Goal: Task Accomplishment & Management: Complete application form

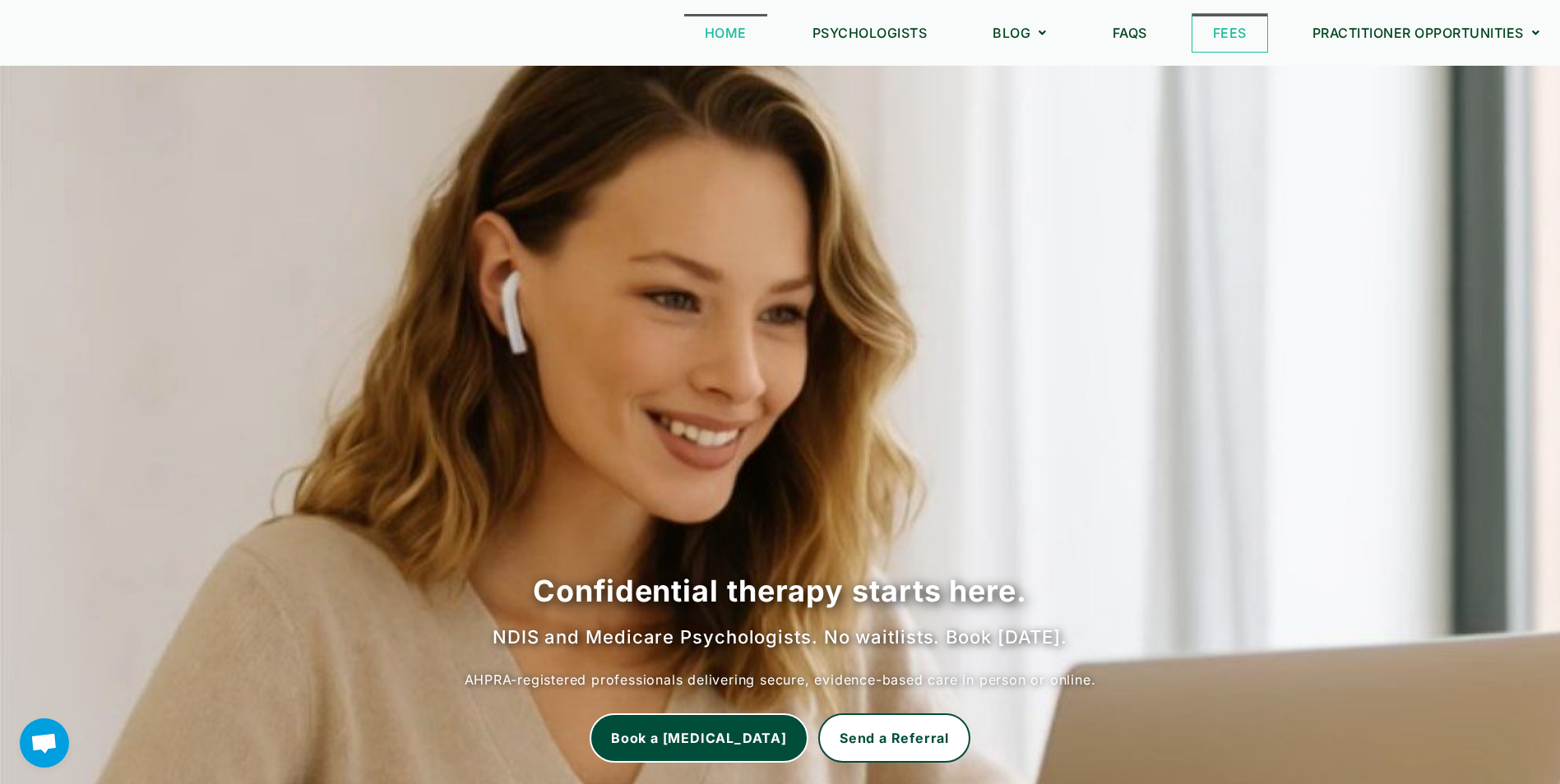
click at [1223, 34] on link "Fees" at bounding box center [1229, 33] width 75 height 38
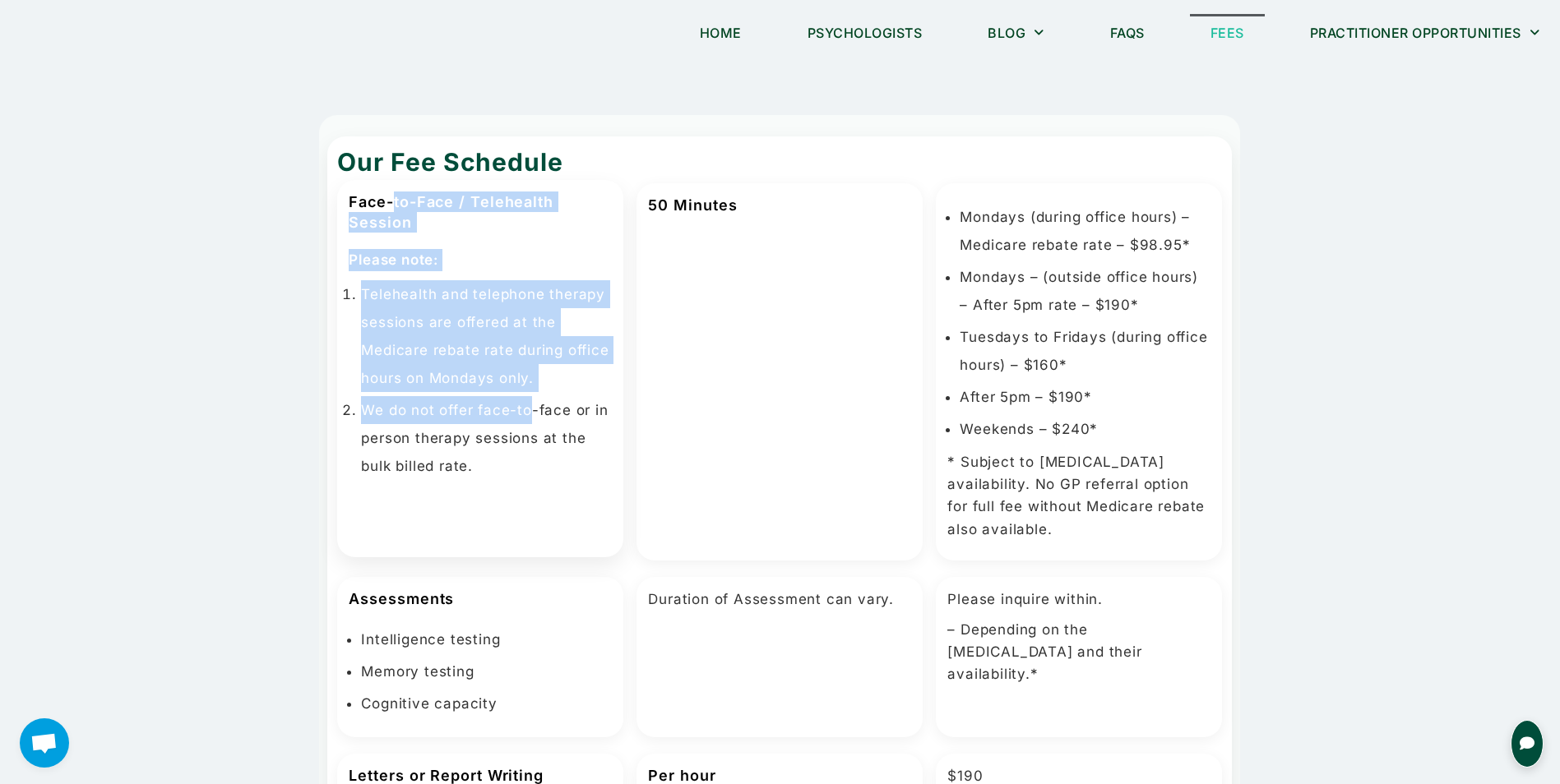
drag, startPoint x: 395, startPoint y: 204, endPoint x: 529, endPoint y: 410, distance: 245.7
click at [529, 410] on div "Face-to-Face / Telehealth Session Please note: Telehealth and telephone therapy…" at bounding box center [480, 368] width 286 height 377
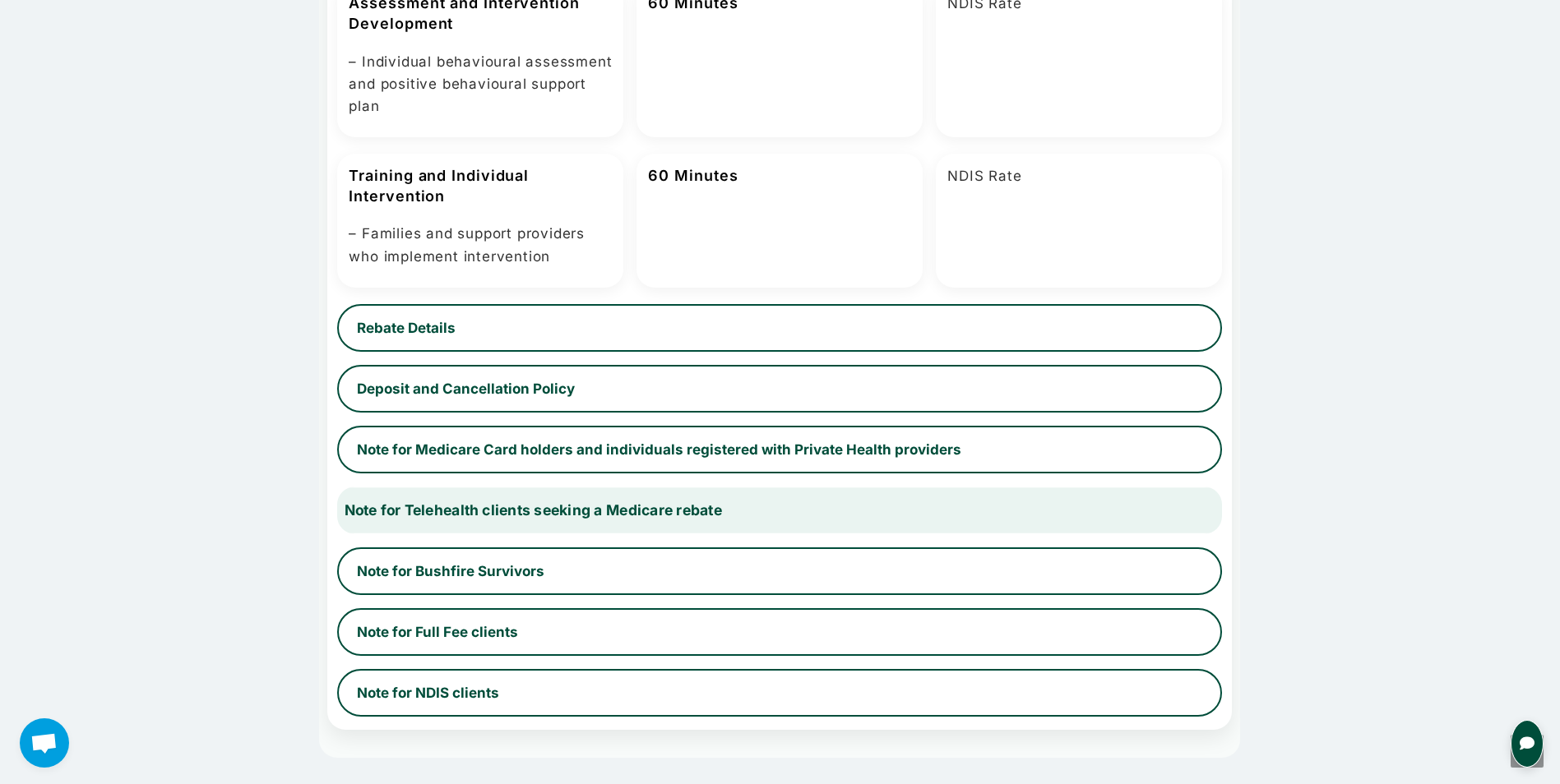
scroll to position [1069, 0]
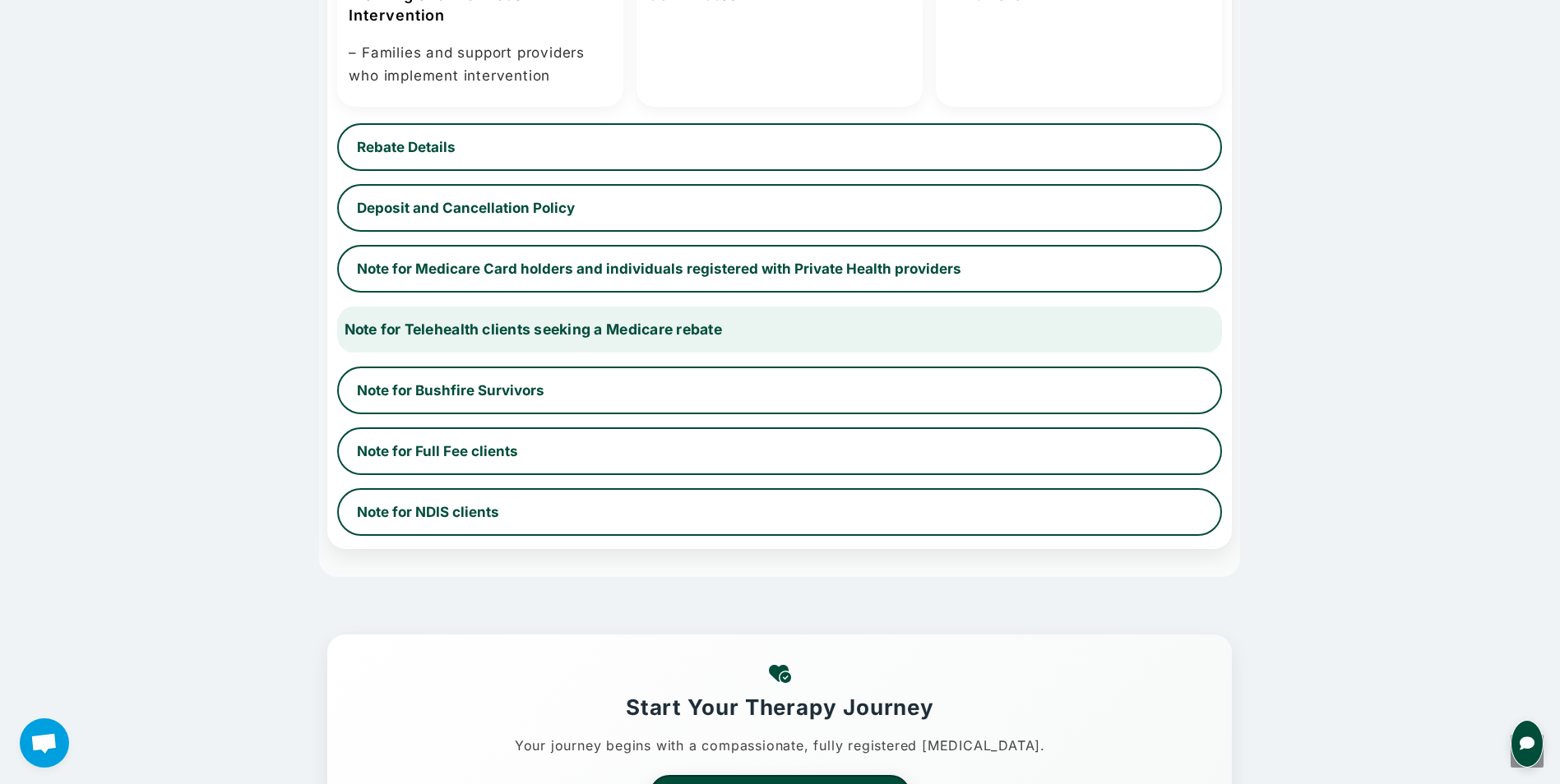
click at [568, 339] on button "Note for Telehealth clients seeking a Medicare rebate" at bounding box center [780, 329] width 911 height 49
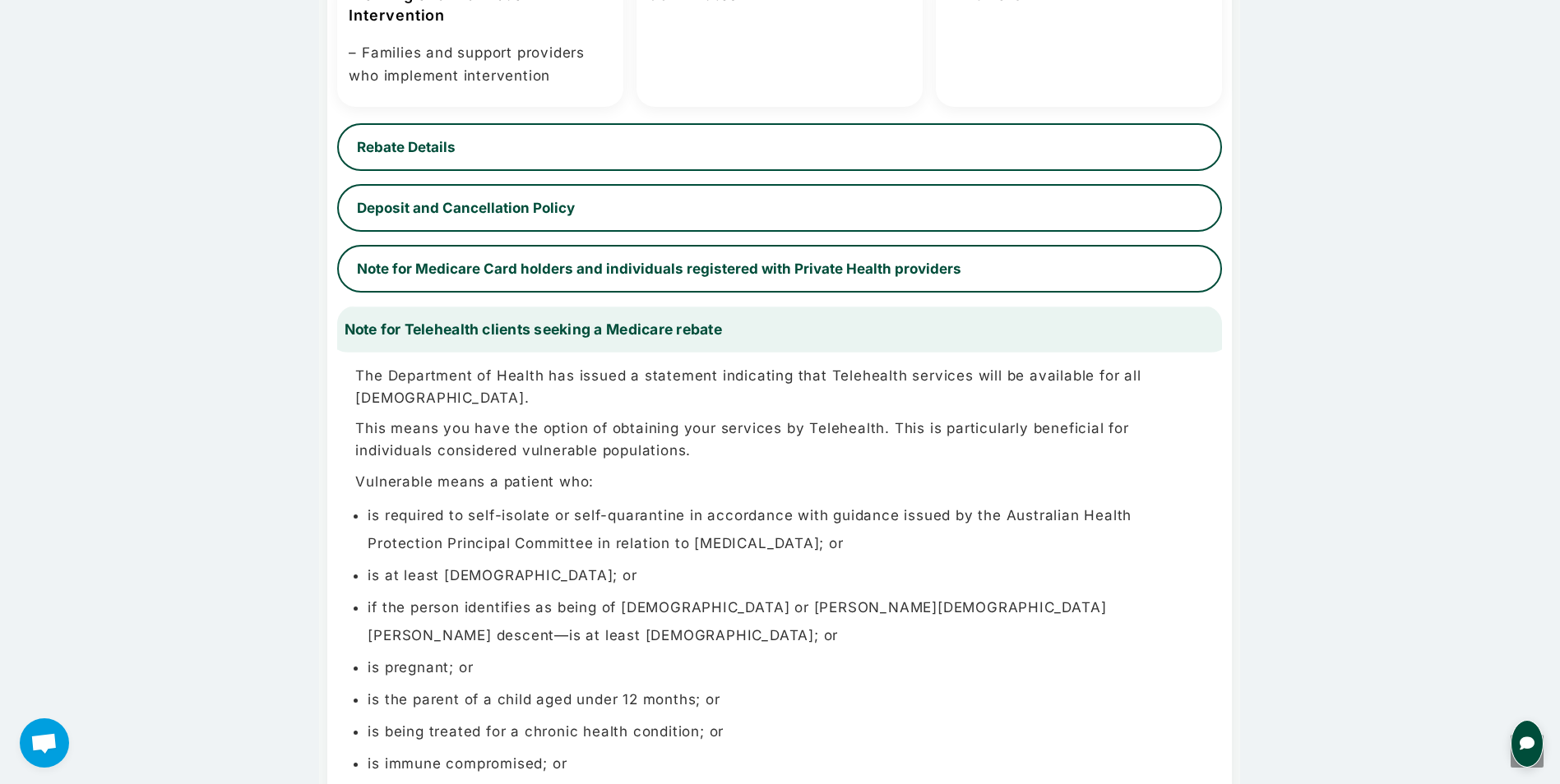
click at [568, 339] on button "Note for Telehealth clients seeking a Medicare rebate" at bounding box center [780, 329] width 911 height 49
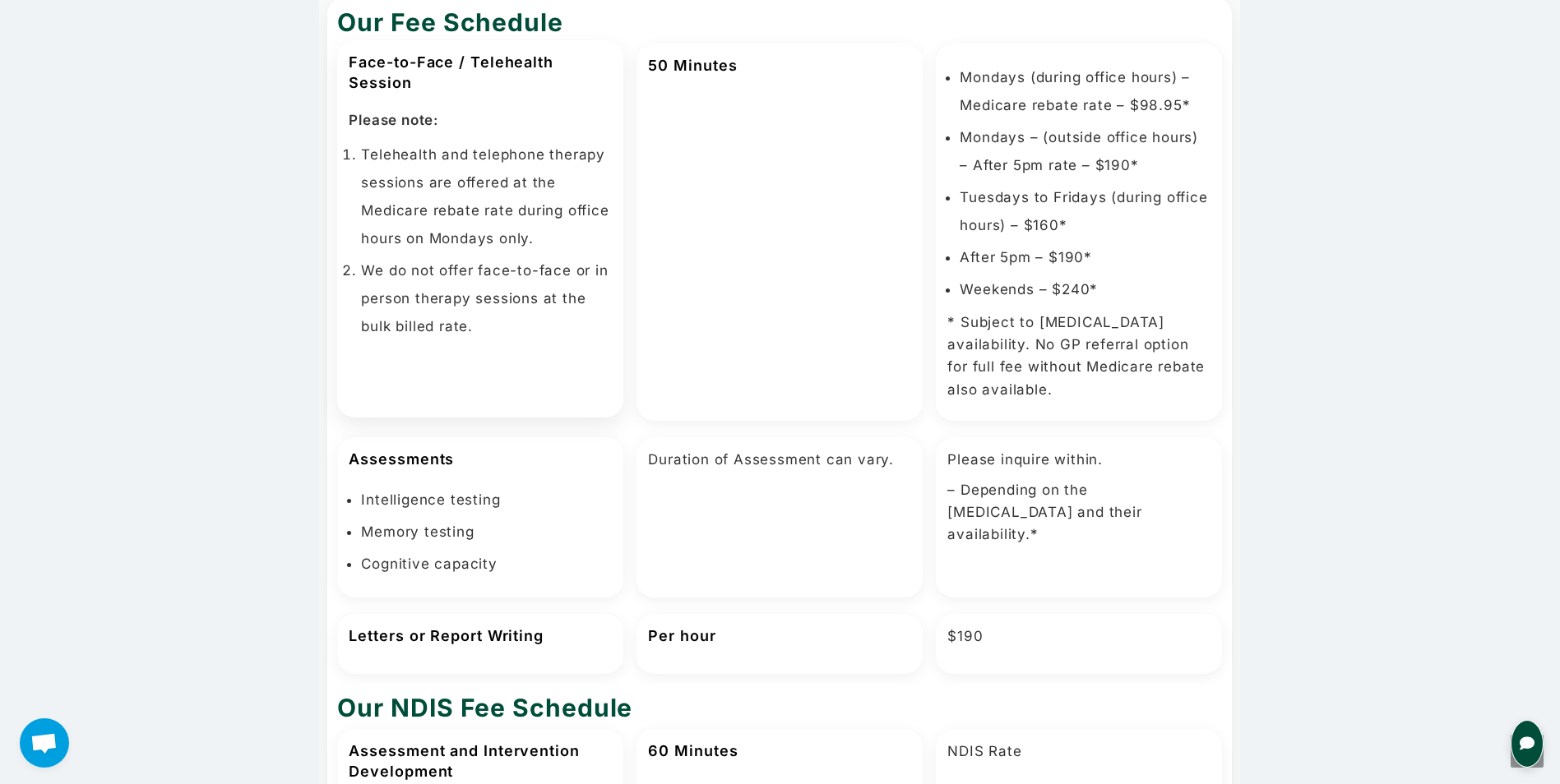
scroll to position [0, 0]
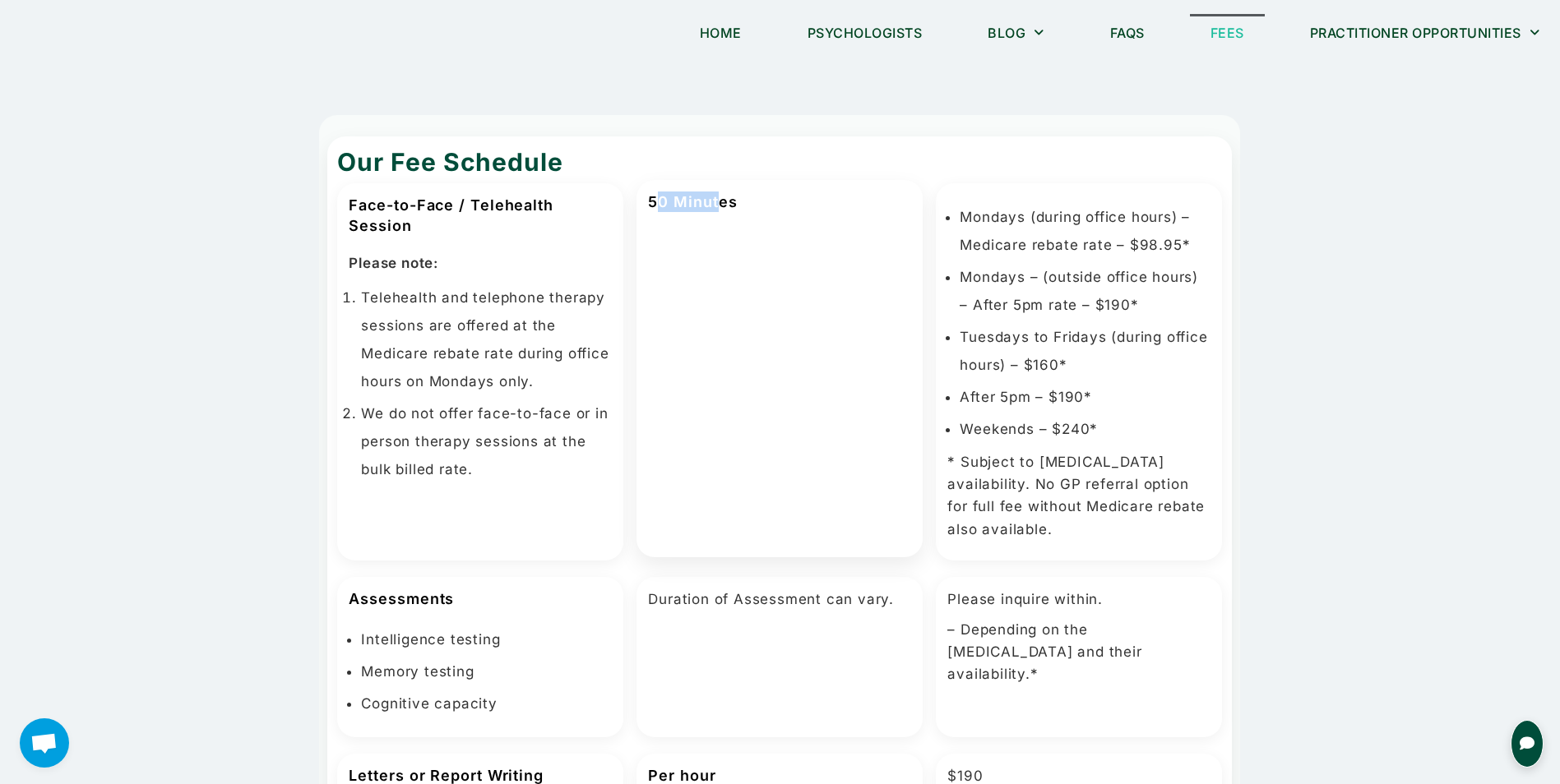
drag, startPoint x: 658, startPoint y: 205, endPoint x: 725, endPoint y: 214, distance: 67.6
click at [725, 214] on div "50 Minutes" at bounding box center [779, 368] width 286 height 377
drag, startPoint x: 725, startPoint y: 214, endPoint x: 732, endPoint y: 236, distance: 23.1
click at [732, 236] on div "50 Minutes" at bounding box center [779, 368] width 286 height 377
click at [1042, 214] on li "Mondays (during office hours) – Medicare rebate rate – $98.95*" at bounding box center [1085, 227] width 251 height 55
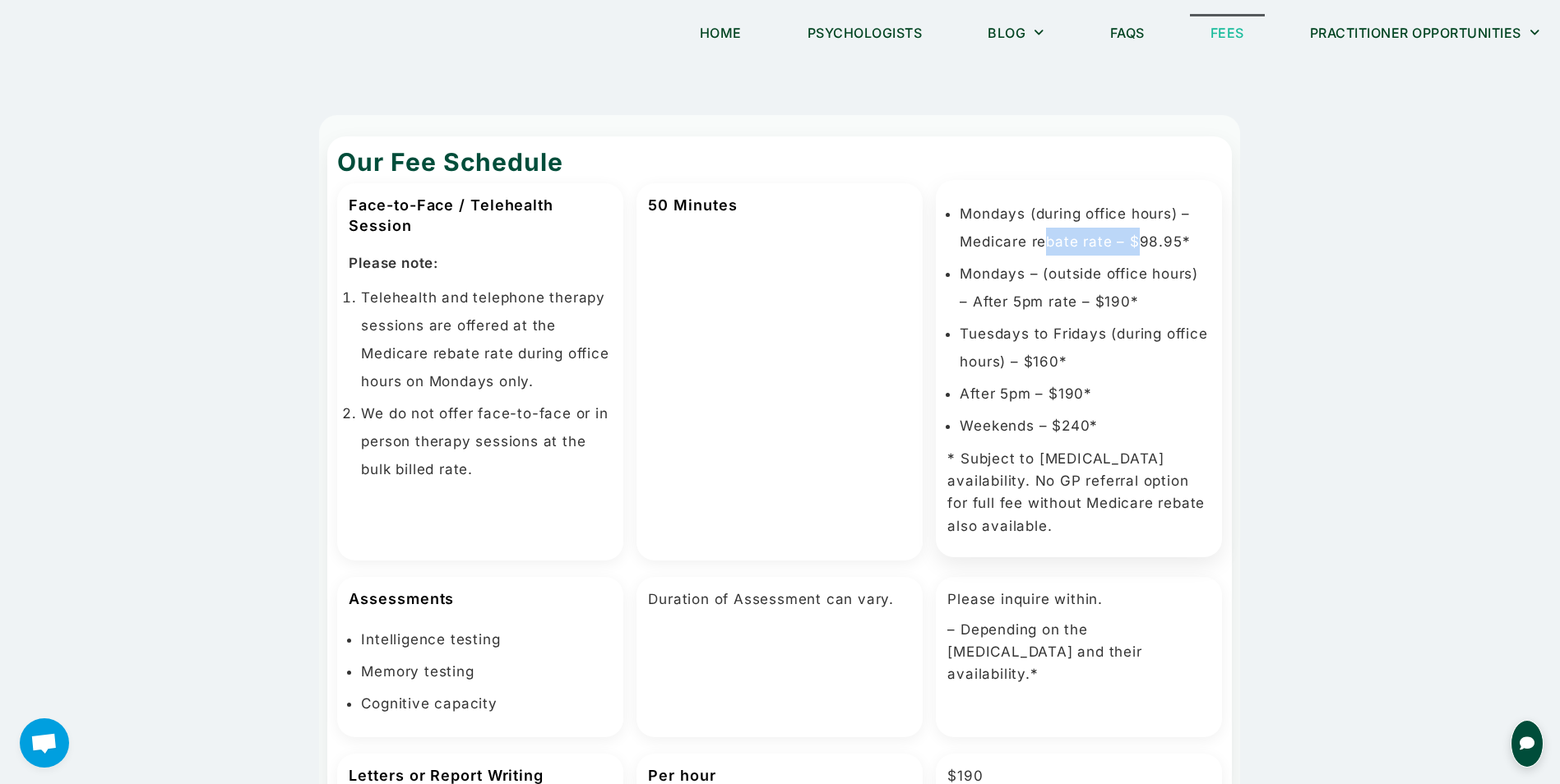
drag, startPoint x: 1044, startPoint y: 234, endPoint x: 1141, endPoint y: 246, distance: 97.7
click at [1141, 246] on li "Mondays (during office hours) – Medicare rebate rate – $98.95*" at bounding box center [1085, 227] width 251 height 55
drag, startPoint x: 1141, startPoint y: 246, endPoint x: 1081, endPoint y: 280, distance: 69.0
click at [1081, 280] on li "Mondays – (outside office hours) – After 5pm rate – $190*" at bounding box center [1085, 287] width 251 height 55
drag, startPoint x: 984, startPoint y: 300, endPoint x: 988, endPoint y: 319, distance: 19.4
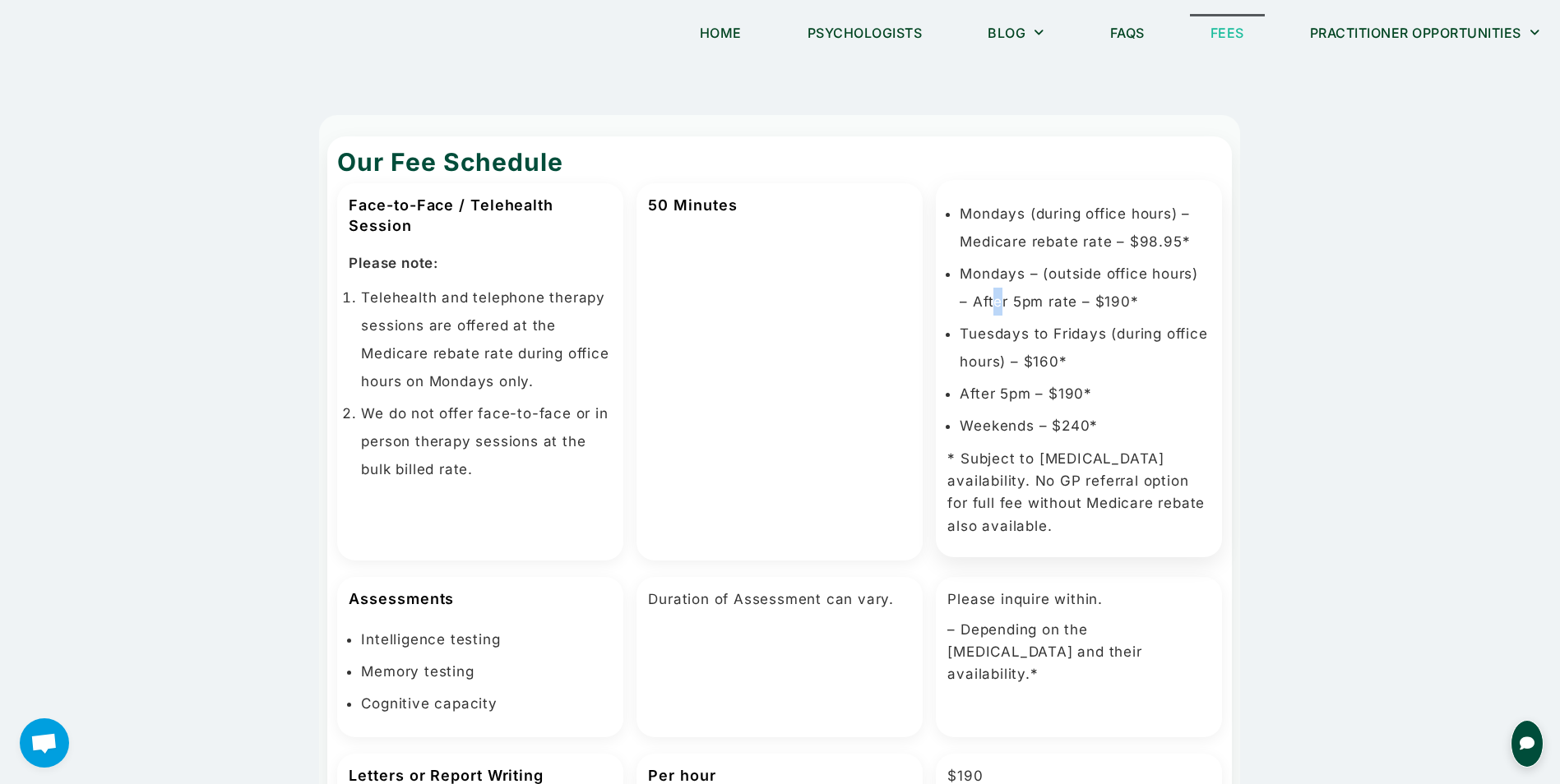
click at [988, 319] on ul "Mondays (during office hours) – Medicare rebate rate – $98.95* Mondays – (outsi…" at bounding box center [1079, 320] width 264 height 240
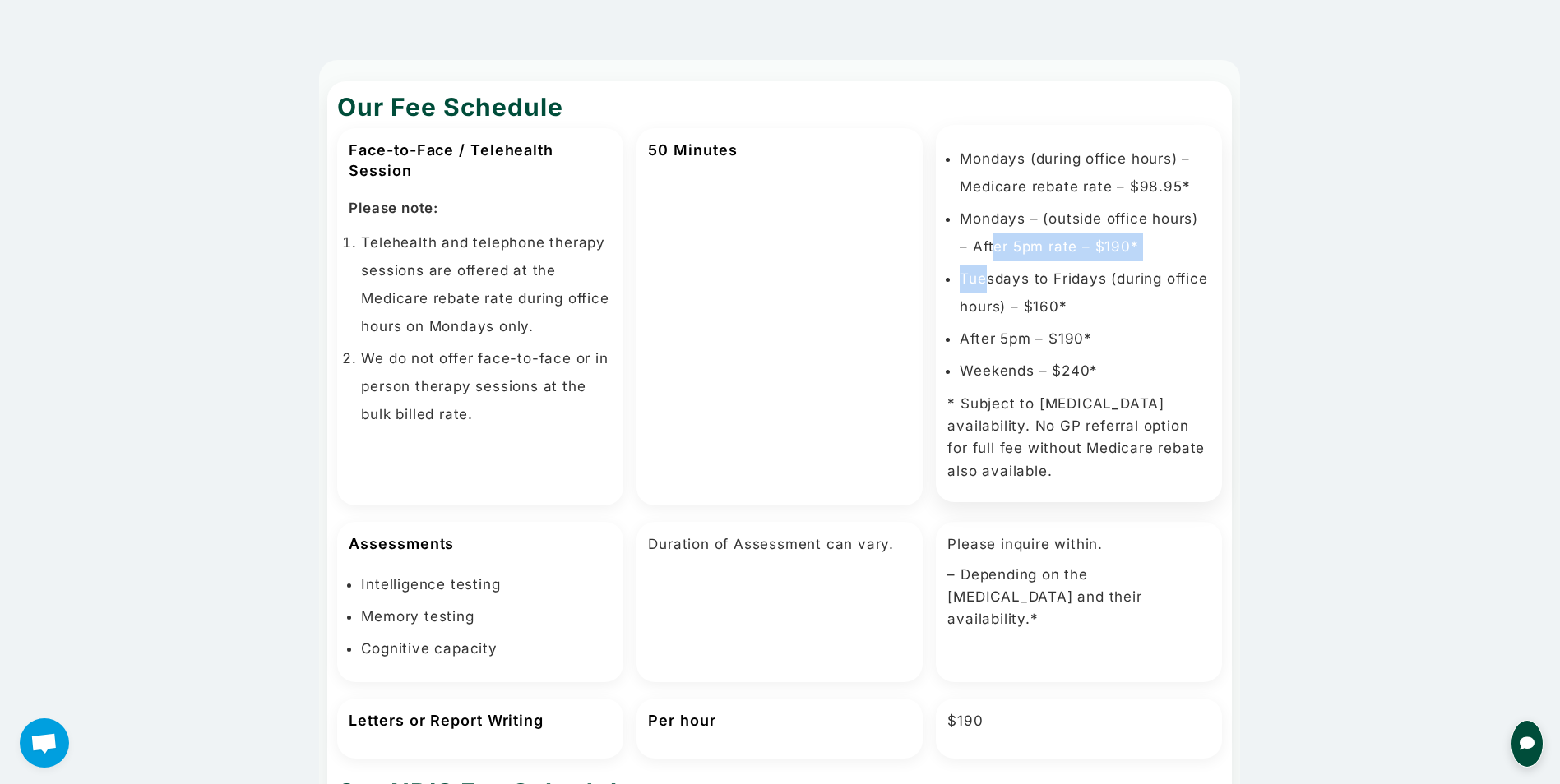
scroll to position [82, 0]
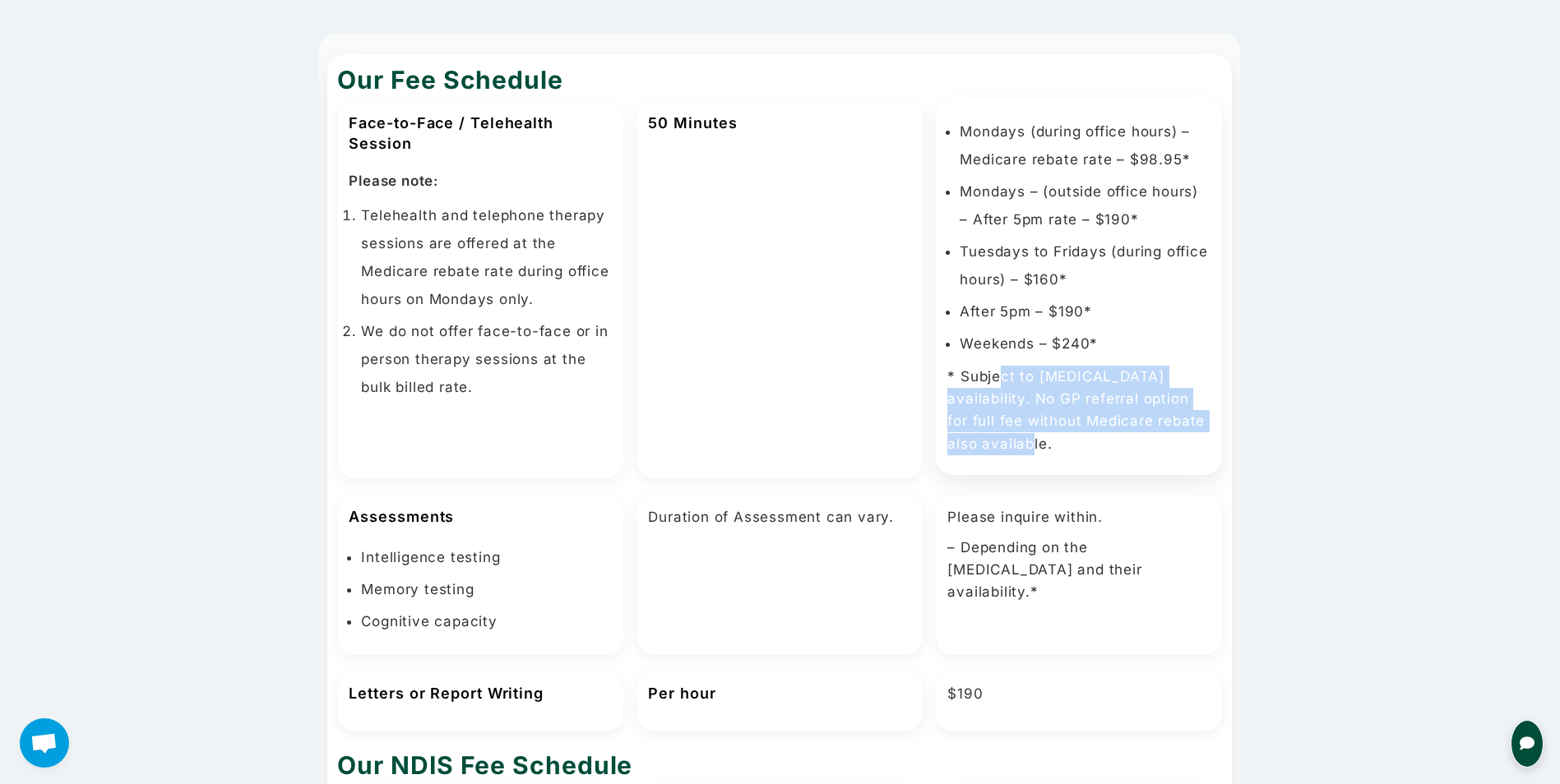
drag, startPoint x: 1002, startPoint y: 370, endPoint x: 1046, endPoint y: 435, distance: 78.5
click at [1046, 435] on p "* Subject to psychologist availability. No GP referral option for full fee with…" at bounding box center [1079, 410] width 264 height 90
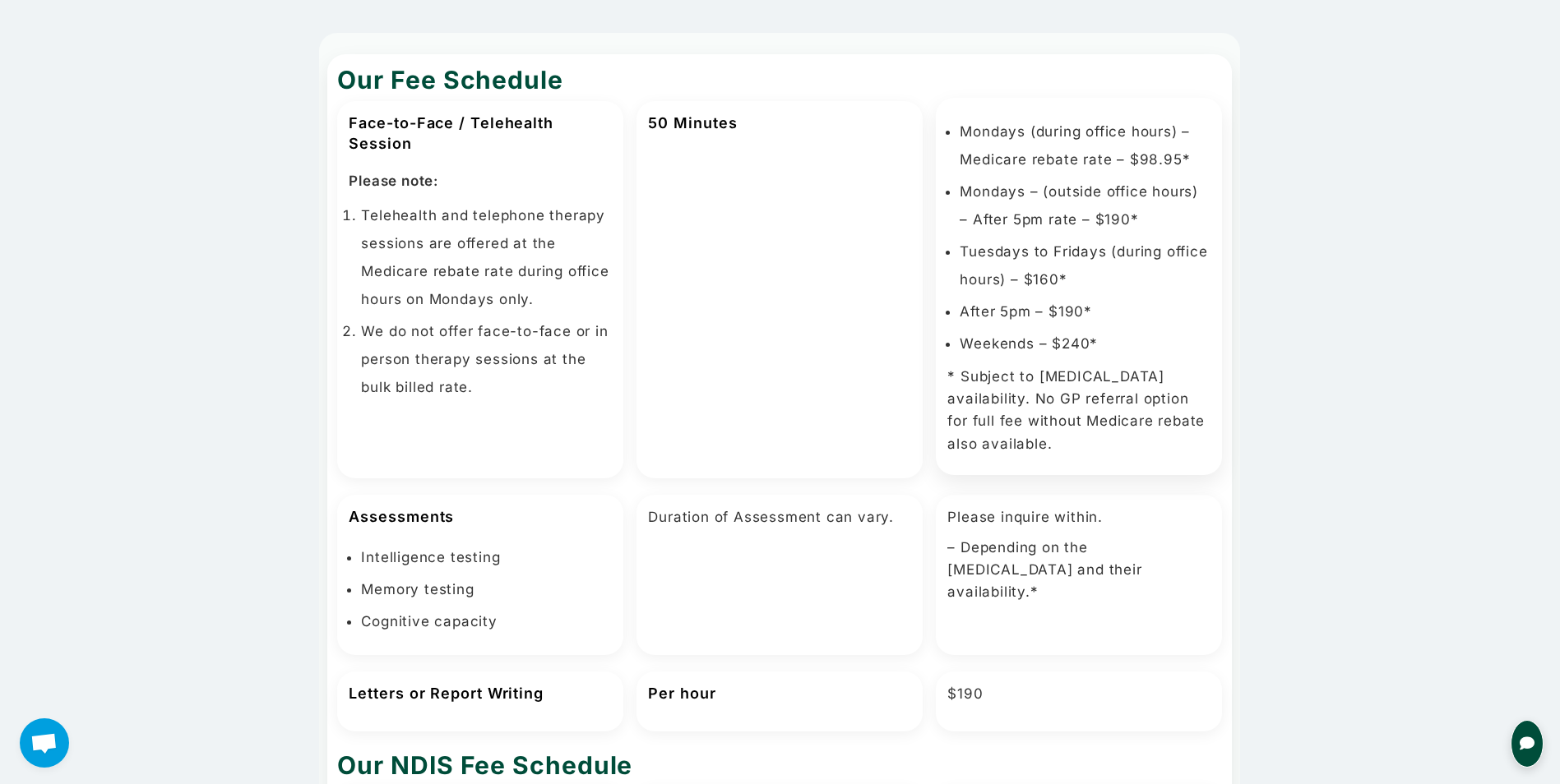
drag, startPoint x: 1046, startPoint y: 435, endPoint x: 1050, endPoint y: 456, distance: 21.4
click at [1050, 456] on div "Mondays (during office hours) – Medicare rebate rate – $98.95* Mondays – (outsi…" at bounding box center [1079, 286] width 286 height 377
drag, startPoint x: 388, startPoint y: 330, endPoint x: 491, endPoint y: 340, distance: 103.5
click at [491, 340] on li "We do not offer face-to-face or in person therapy sessions at the bulk billed r…" at bounding box center [487, 355] width 251 height 84
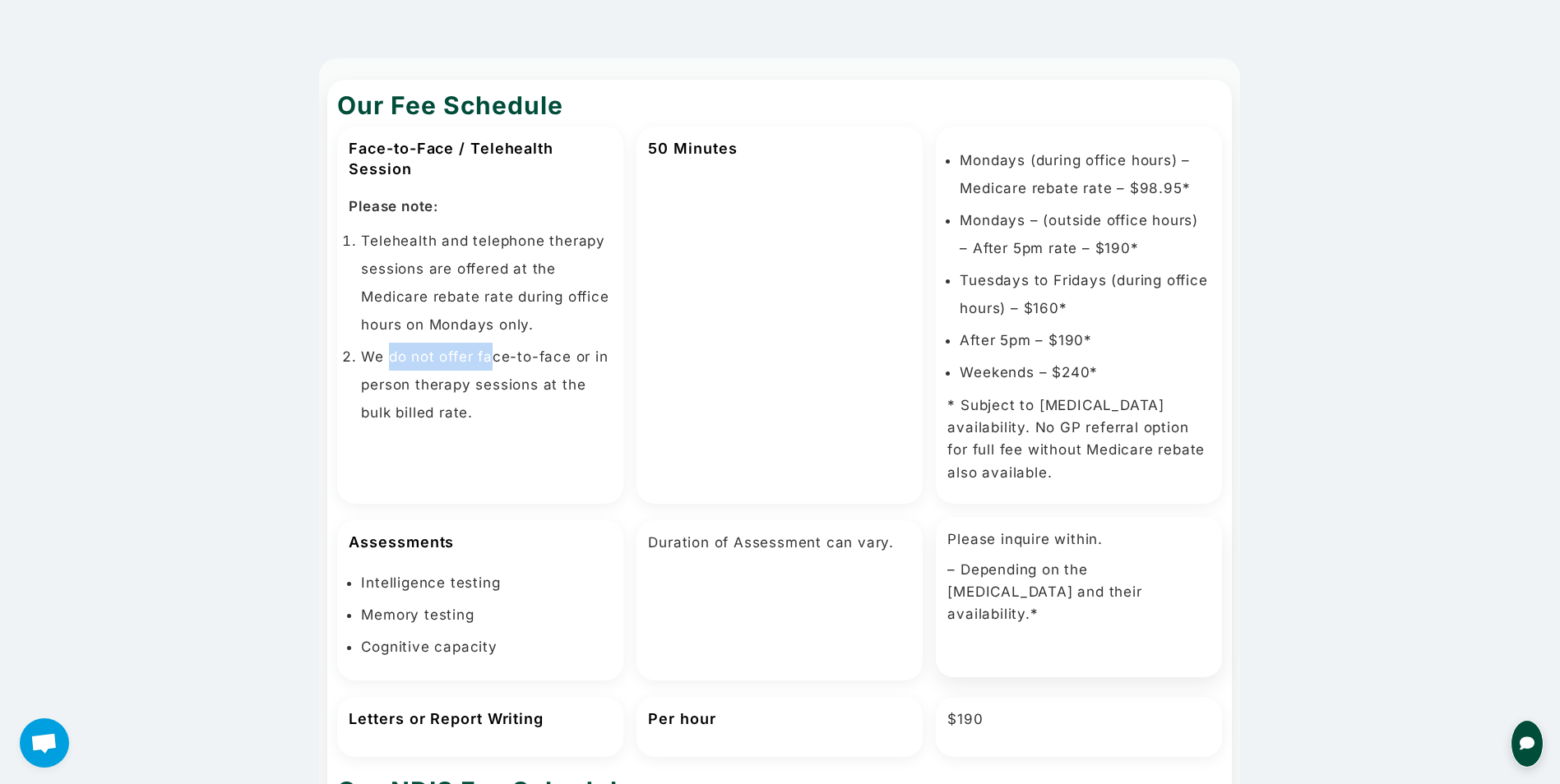
scroll to position [0, 0]
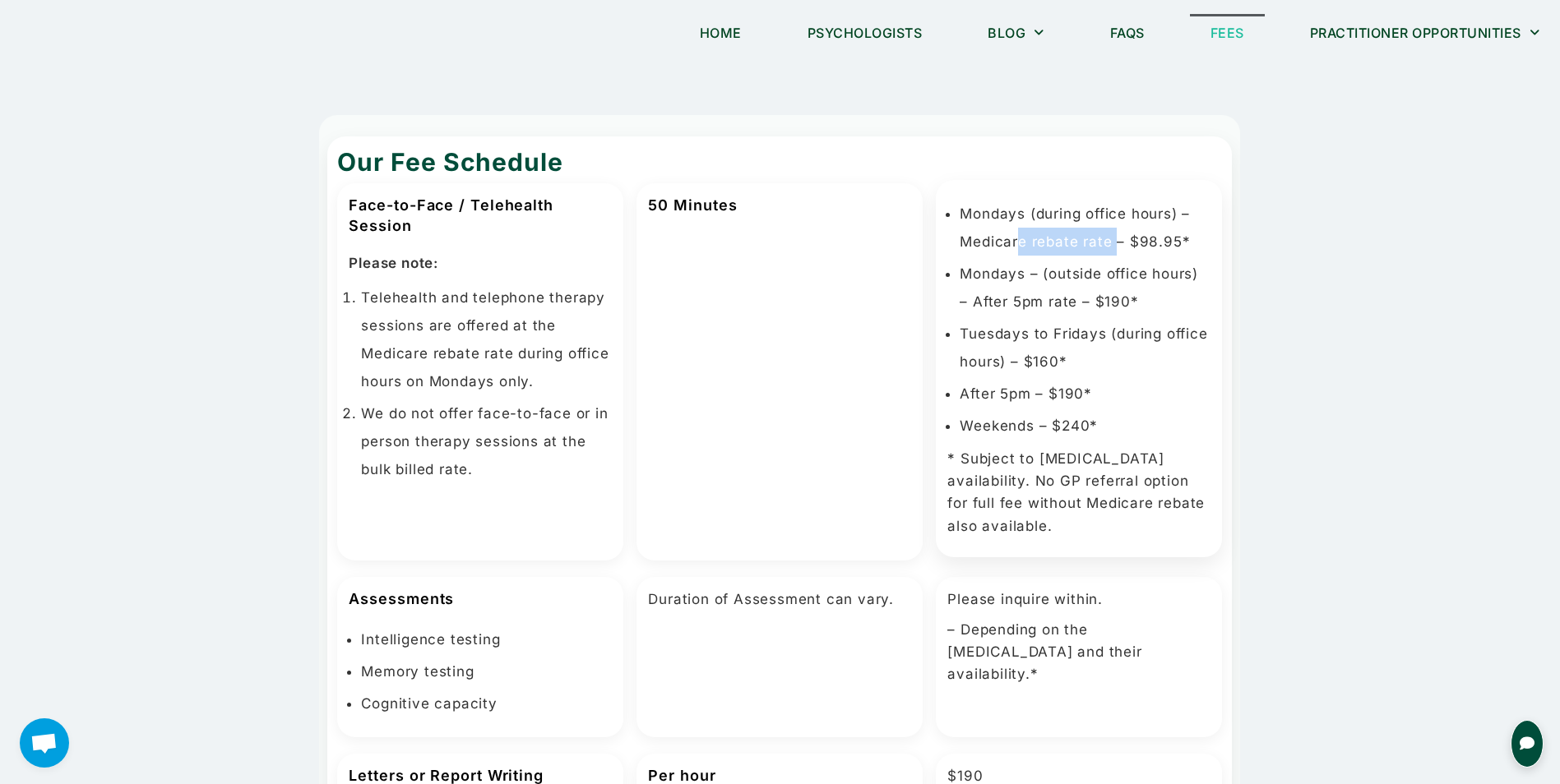
drag, startPoint x: 1016, startPoint y: 246, endPoint x: 1118, endPoint y: 246, distance: 102.0
click at [1118, 246] on li "Mondays (during office hours) – Medicare rebate rate – $98.95*" at bounding box center [1085, 227] width 251 height 55
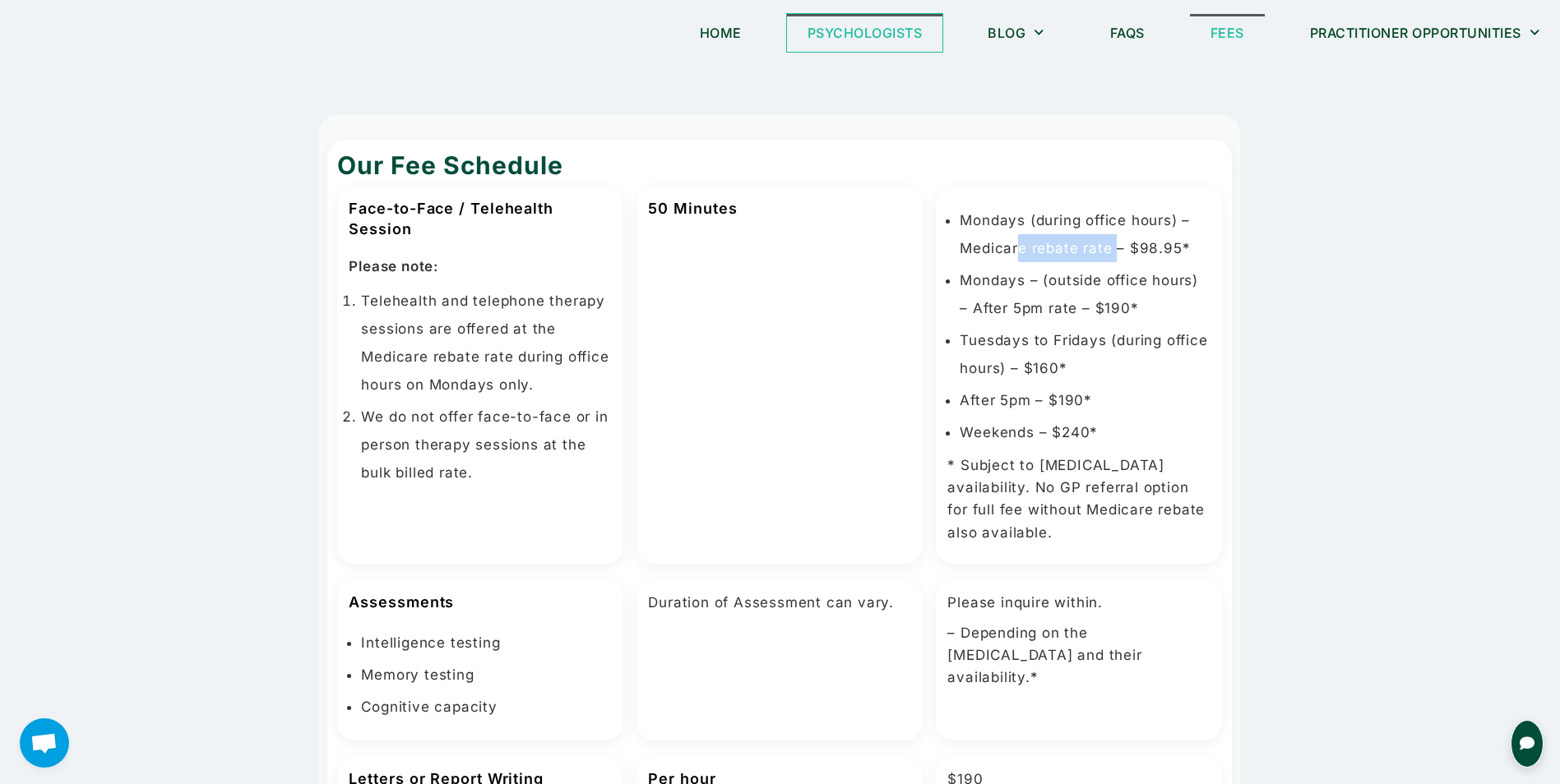
click at [877, 41] on link "Psychologists" at bounding box center [865, 33] width 156 height 38
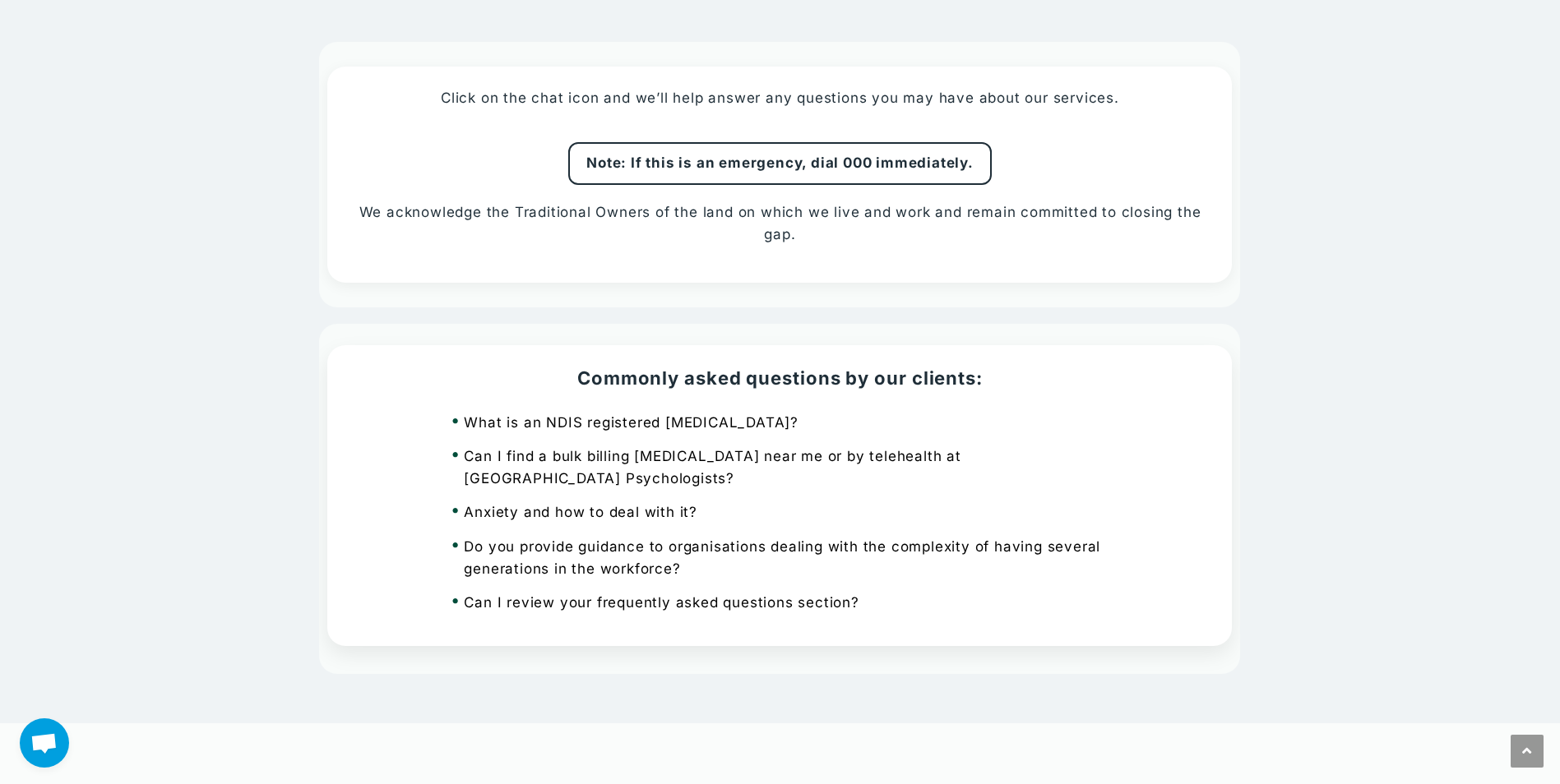
scroll to position [1313, 0]
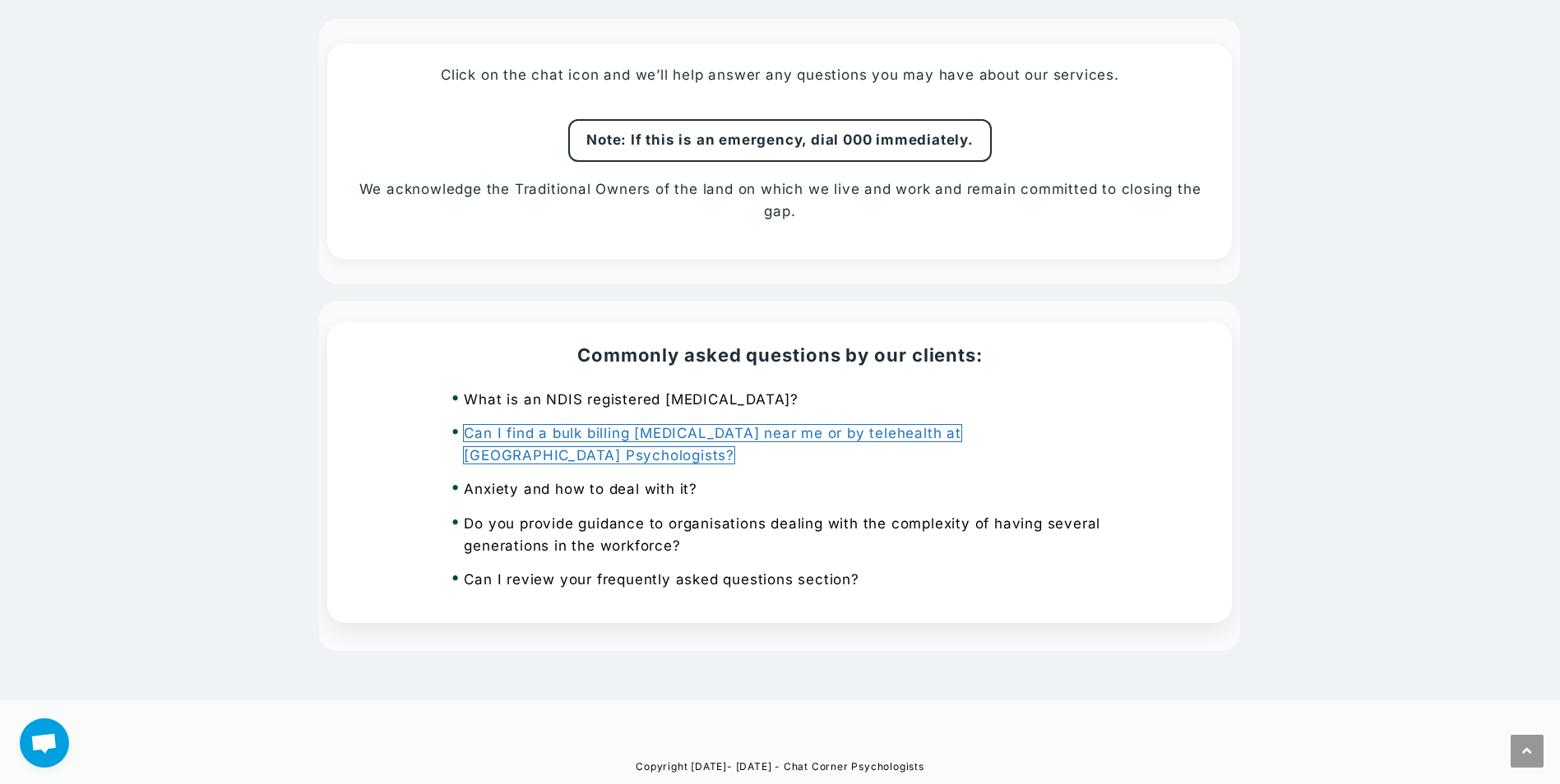
click at [634, 433] on link "Can I find a bulk billing psychologist near me or by telehealth at Chat Corner …" at bounding box center [712, 444] width 497 height 39
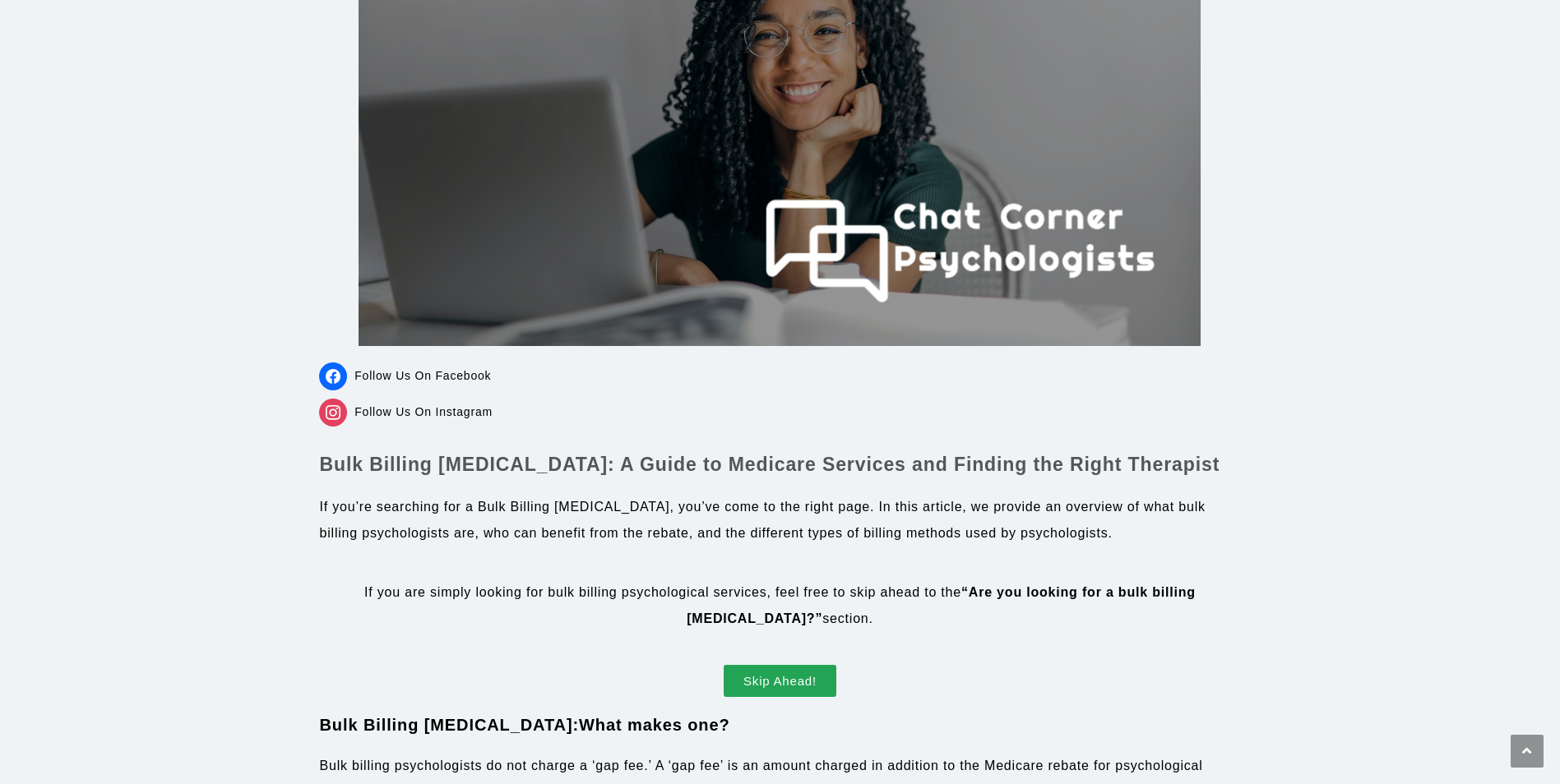
scroll to position [247, 0]
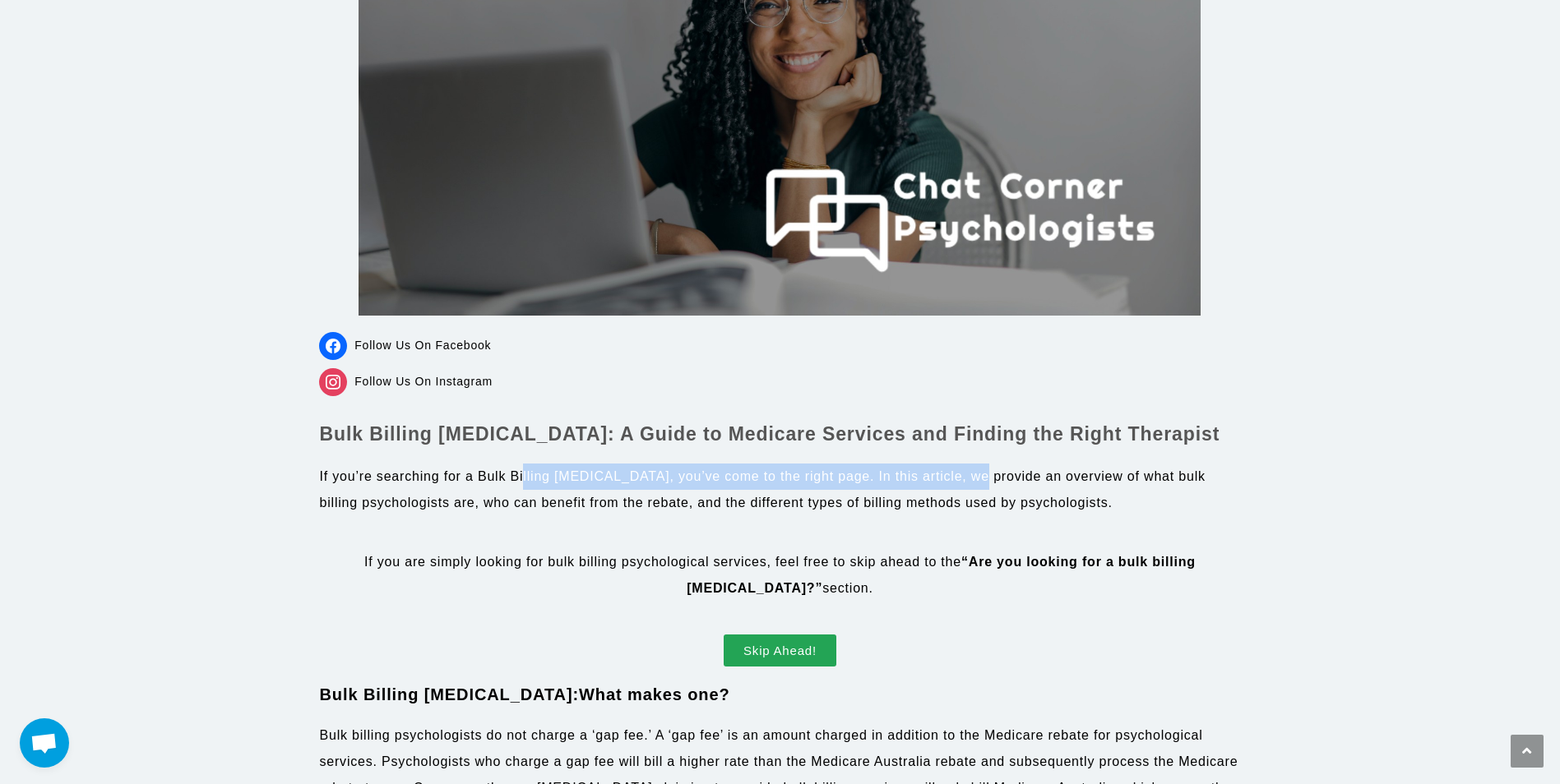
drag, startPoint x: 524, startPoint y: 478, endPoint x: 966, endPoint y: 472, distance: 442.0
click at [966, 472] on p "If you’re searching for a Bulk Billing Psychologist, you’ve come to the right p…" at bounding box center [779, 490] width 921 height 53
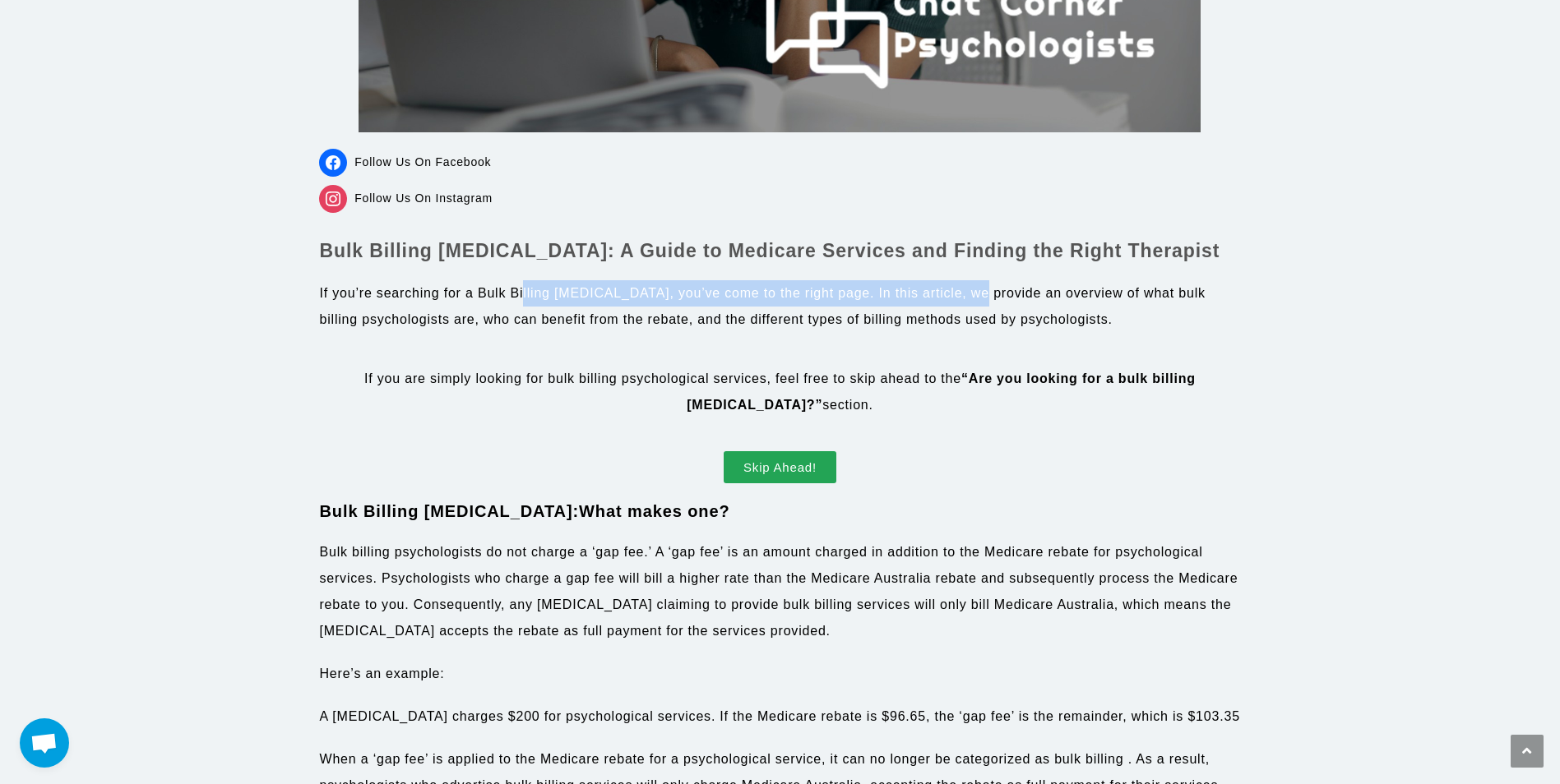
scroll to position [493, 0]
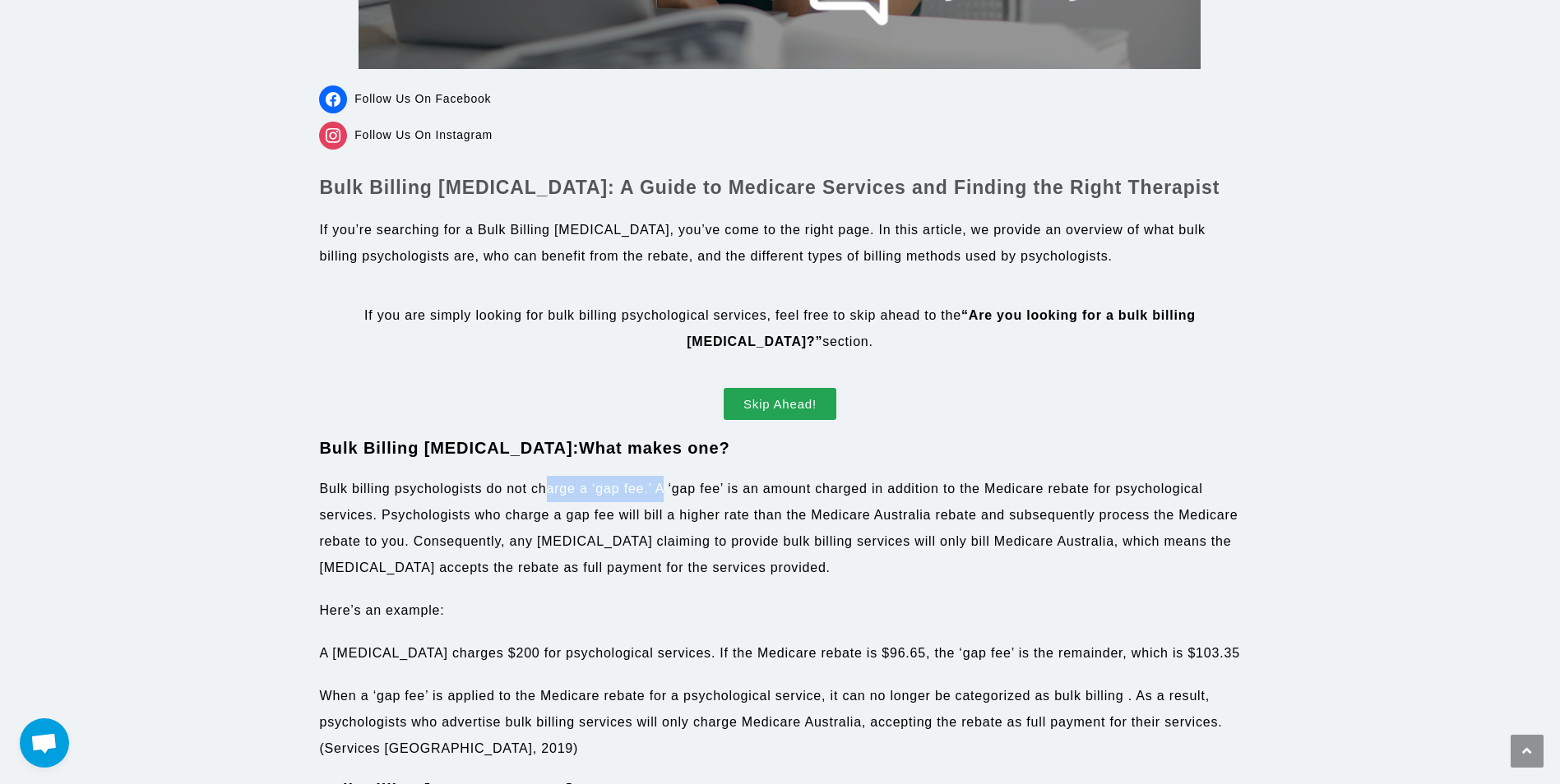
drag, startPoint x: 544, startPoint y: 488, endPoint x: 661, endPoint y: 490, distance: 117.0
click at [661, 490] on p "Bulk billing psychologists do not charge a ‘gap fee.’ A ‘gap fee’ is an amount …" at bounding box center [779, 528] width 921 height 105
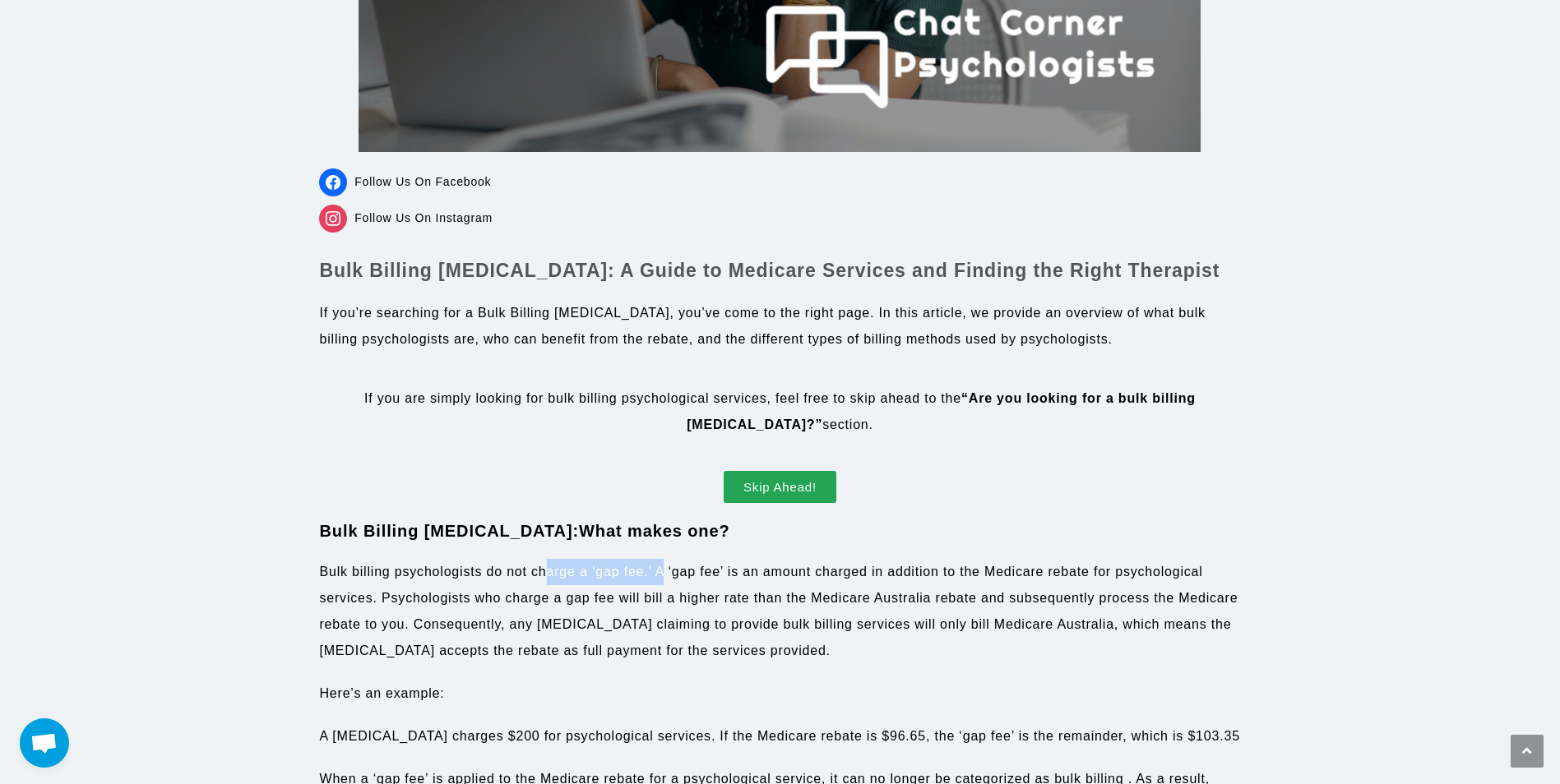
scroll to position [410, 0]
click at [696, 559] on p "Bulk billing psychologists do not charge a ‘gap fee.’ A ‘gap fee’ is an amount …" at bounding box center [779, 610] width 921 height 105
drag, startPoint x: 717, startPoint y: 537, endPoint x: 322, endPoint y: 522, distance: 395.3
click at [322, 522] on h2 "Bulk Billing Psychologist: What makes one?" at bounding box center [779, 530] width 921 height 23
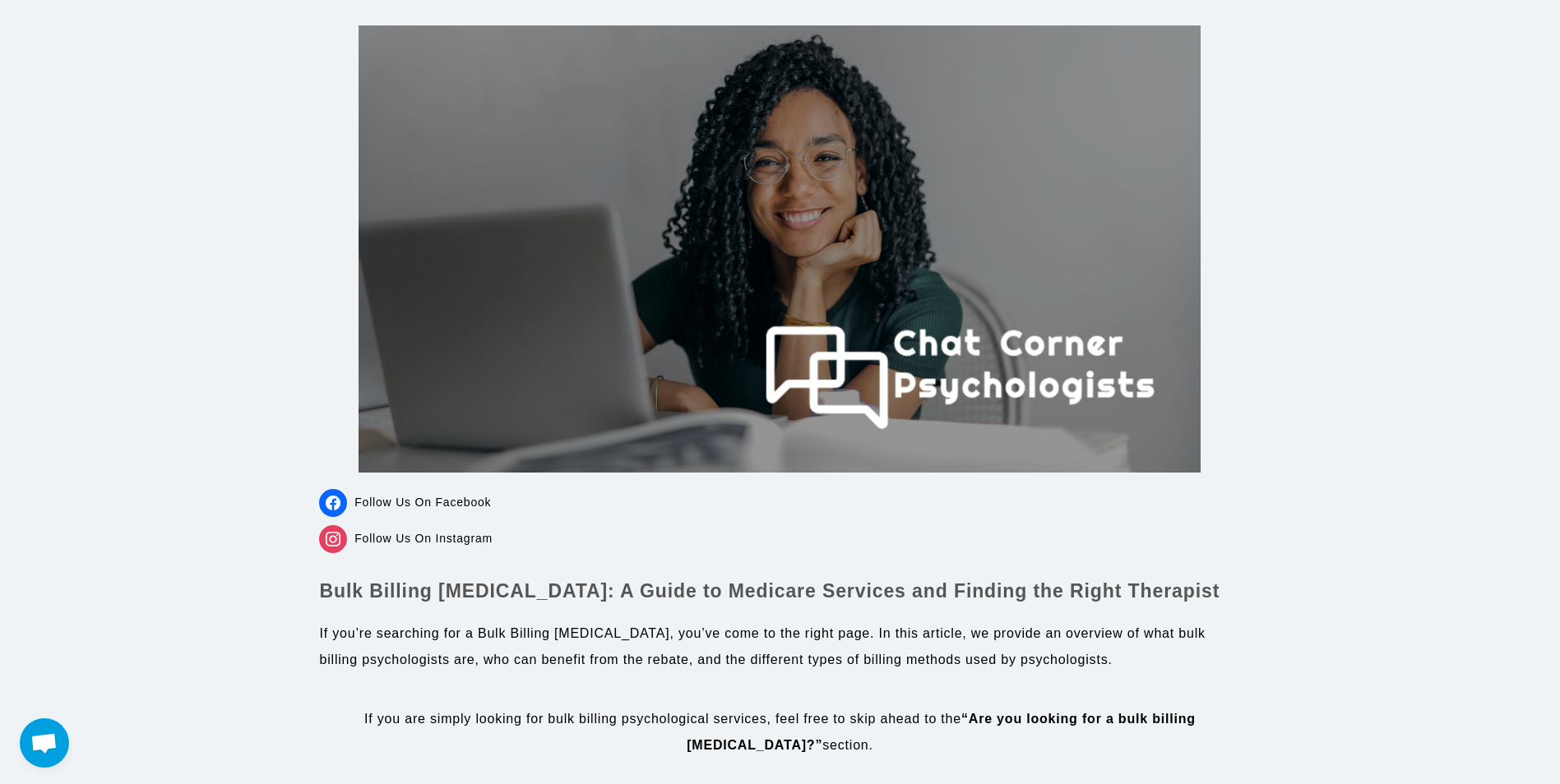
scroll to position [0, 0]
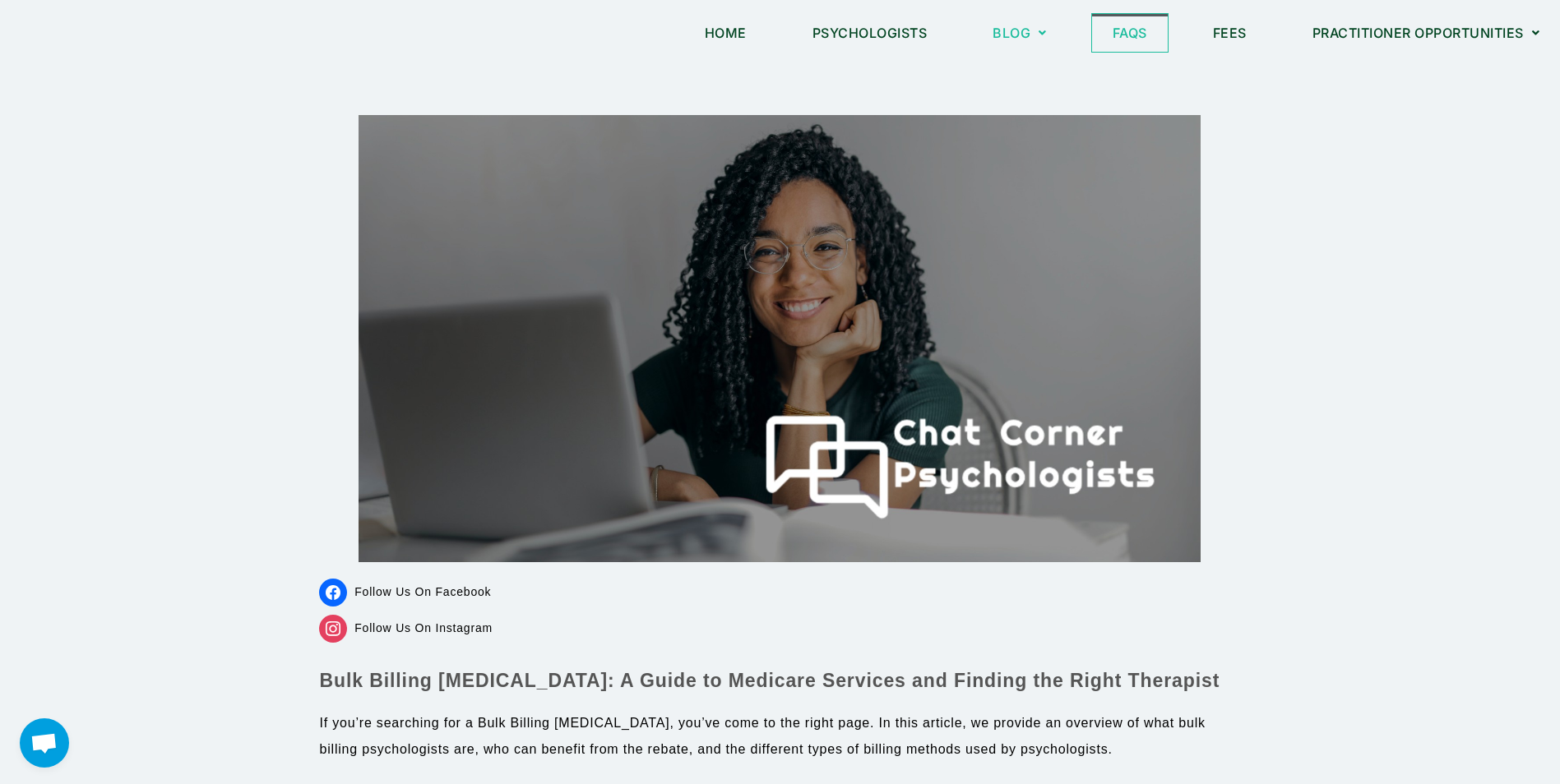
click at [1131, 38] on link "FAQs" at bounding box center [1130, 33] width 76 height 38
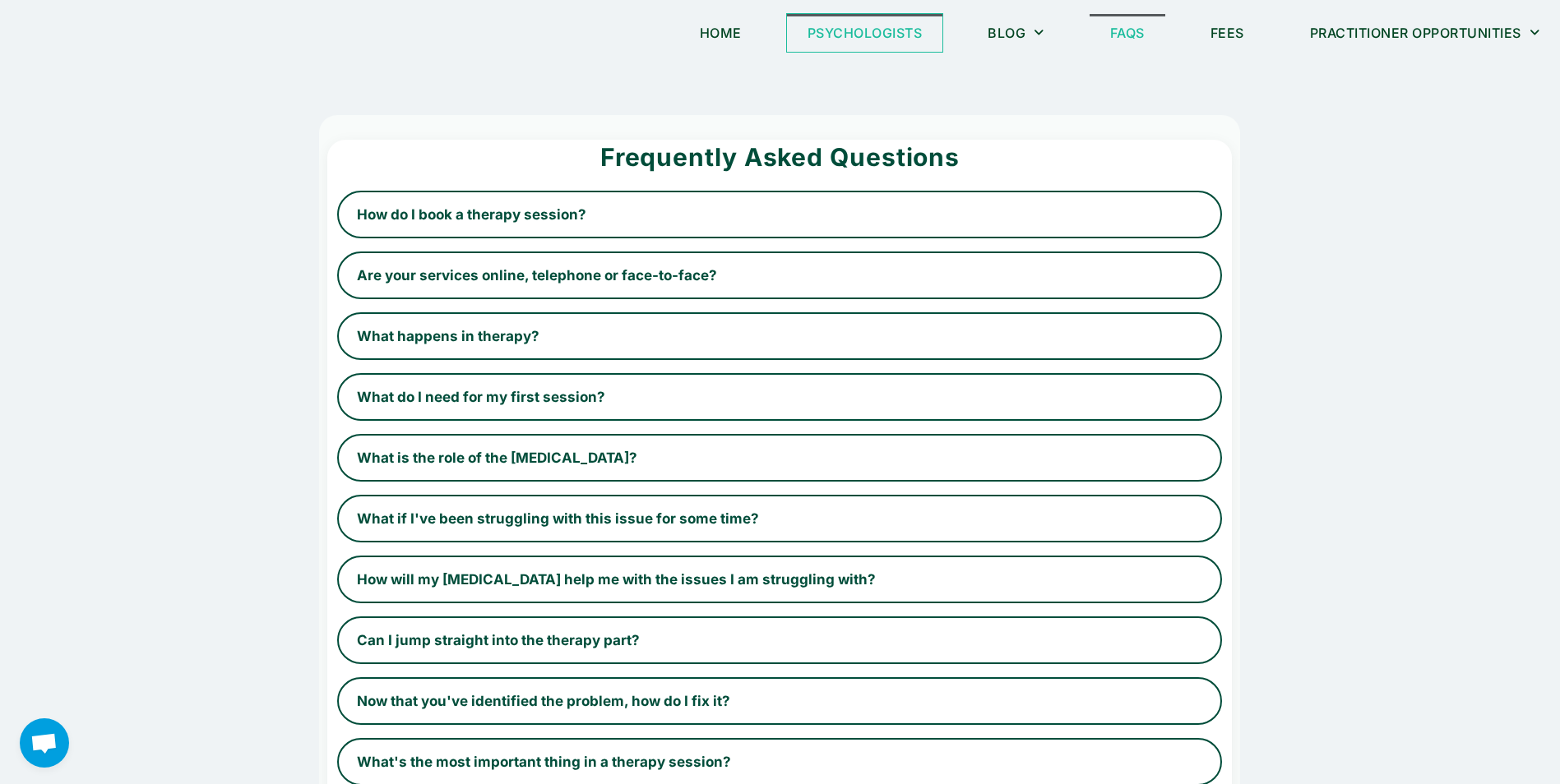
click at [846, 31] on link "Psychologists" at bounding box center [865, 33] width 156 height 38
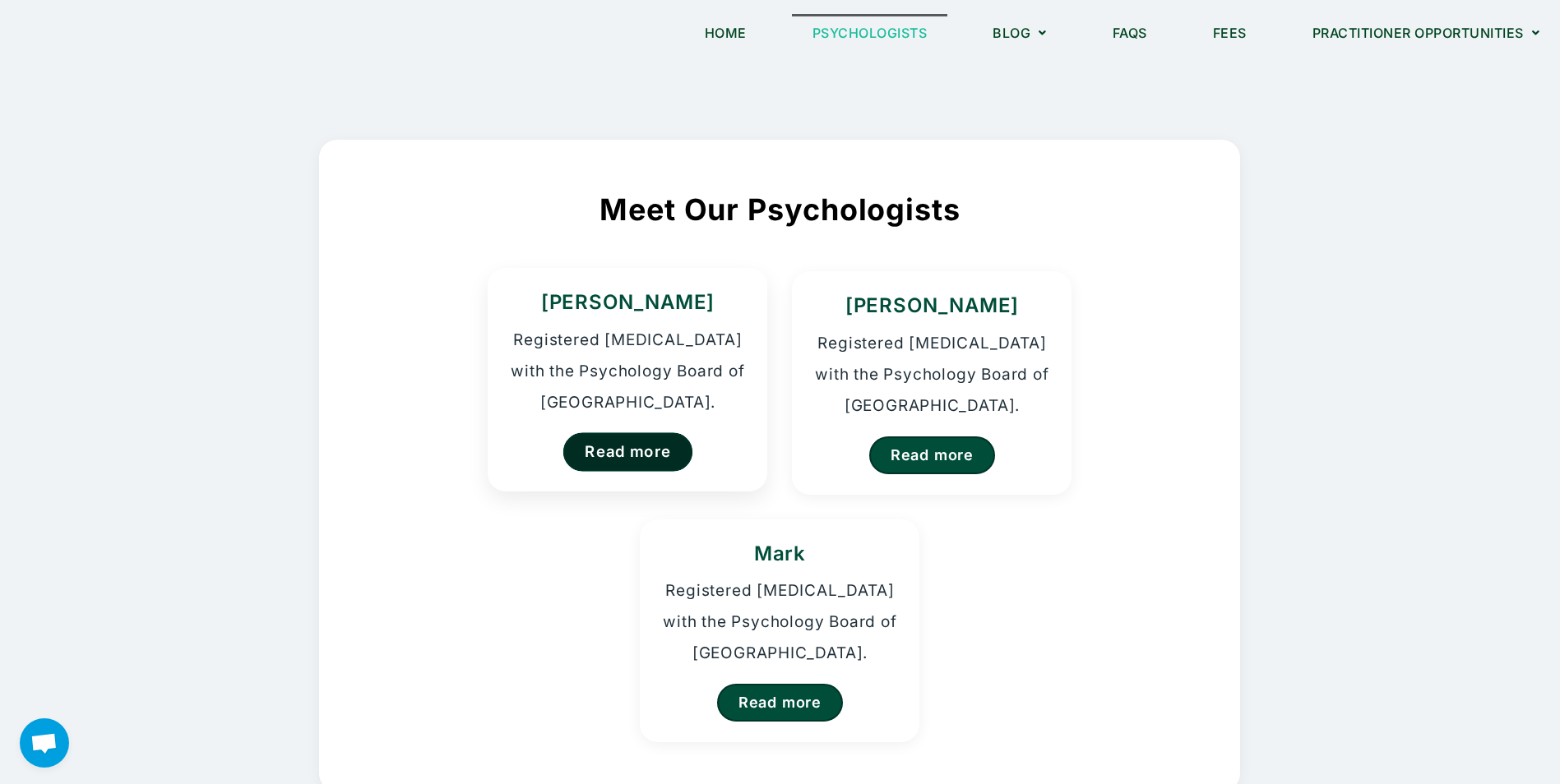
click at [649, 464] on link "Read more" at bounding box center [628, 452] width 130 height 39
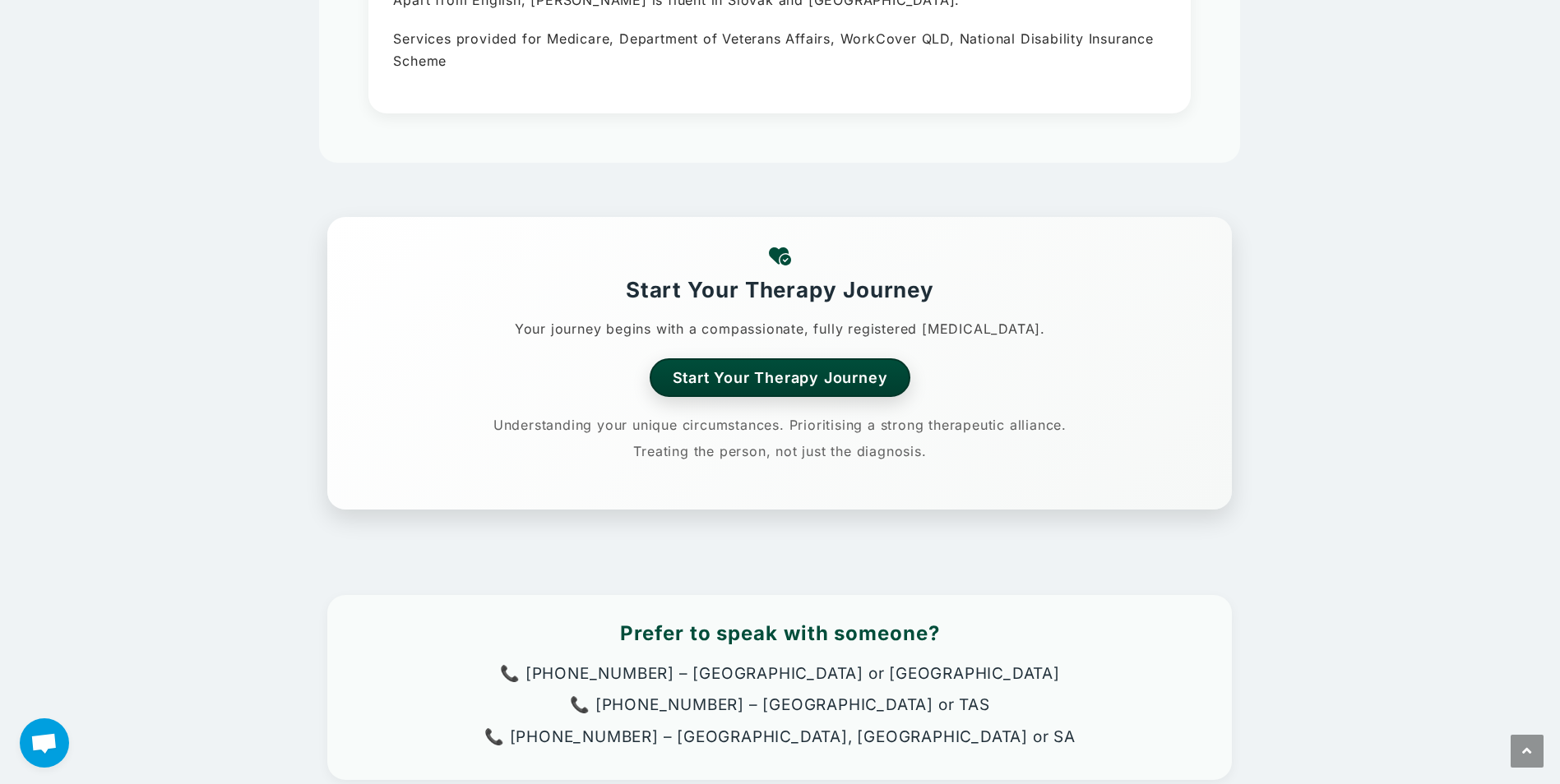
scroll to position [575, 0]
click at [755, 362] on link "Start Your Therapy Journey" at bounding box center [780, 376] width 272 height 41
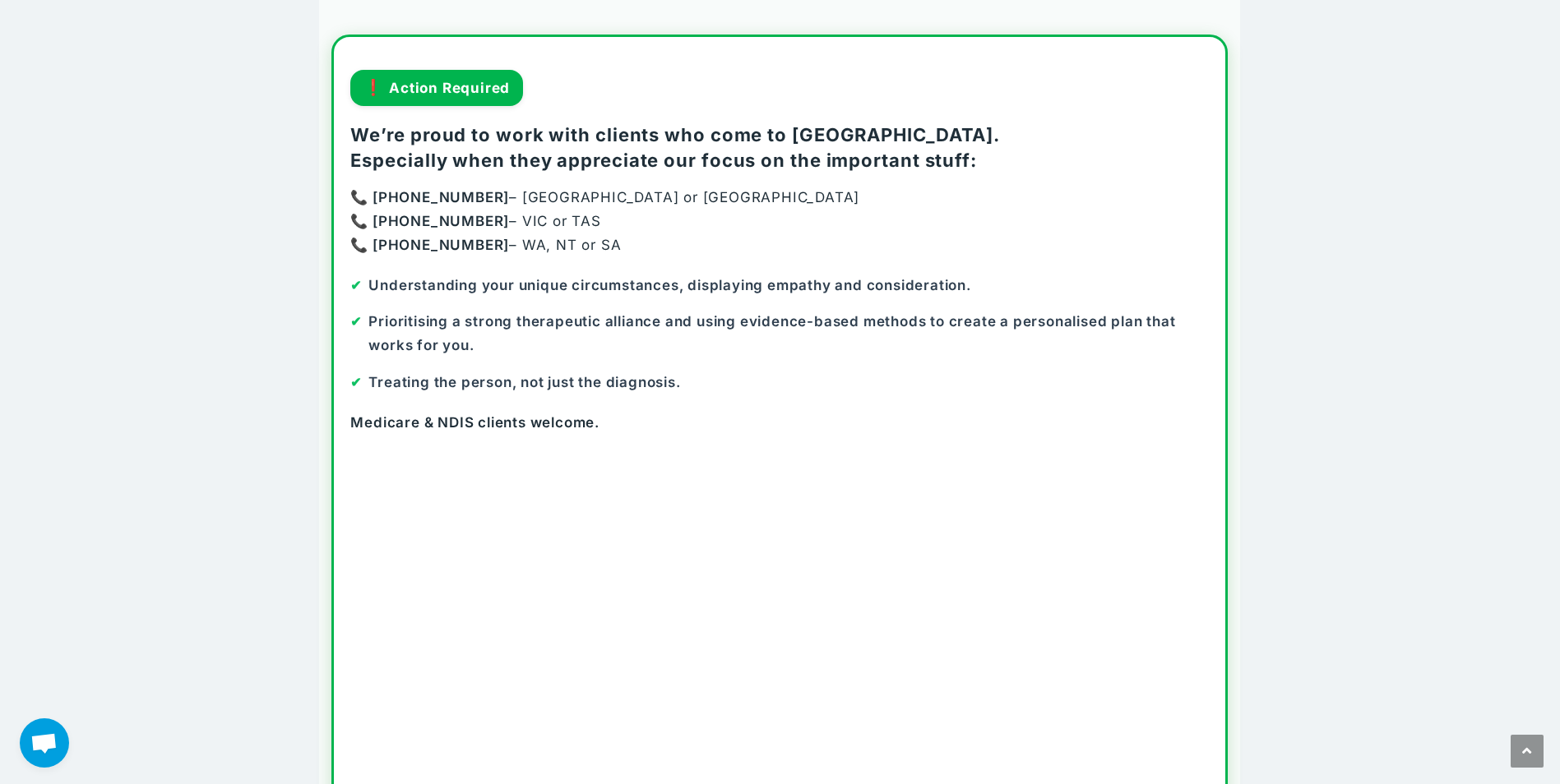
scroll to position [82, 0]
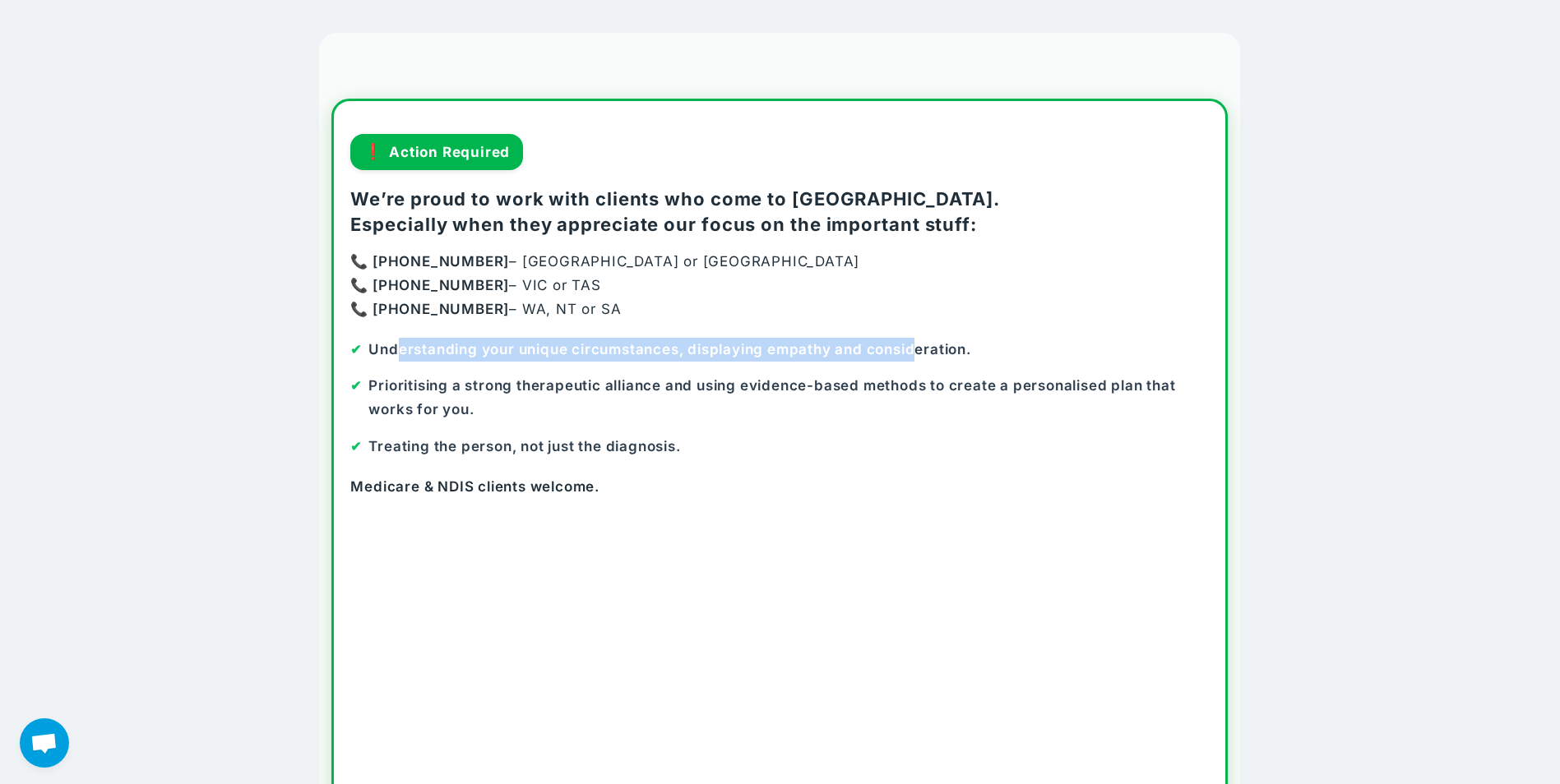
drag, startPoint x: 396, startPoint y: 349, endPoint x: 923, endPoint y: 354, distance: 527.0
click at [923, 354] on strong "Understanding your unique circumstances, displaying empathy and consideration." at bounding box center [669, 349] width 602 height 17
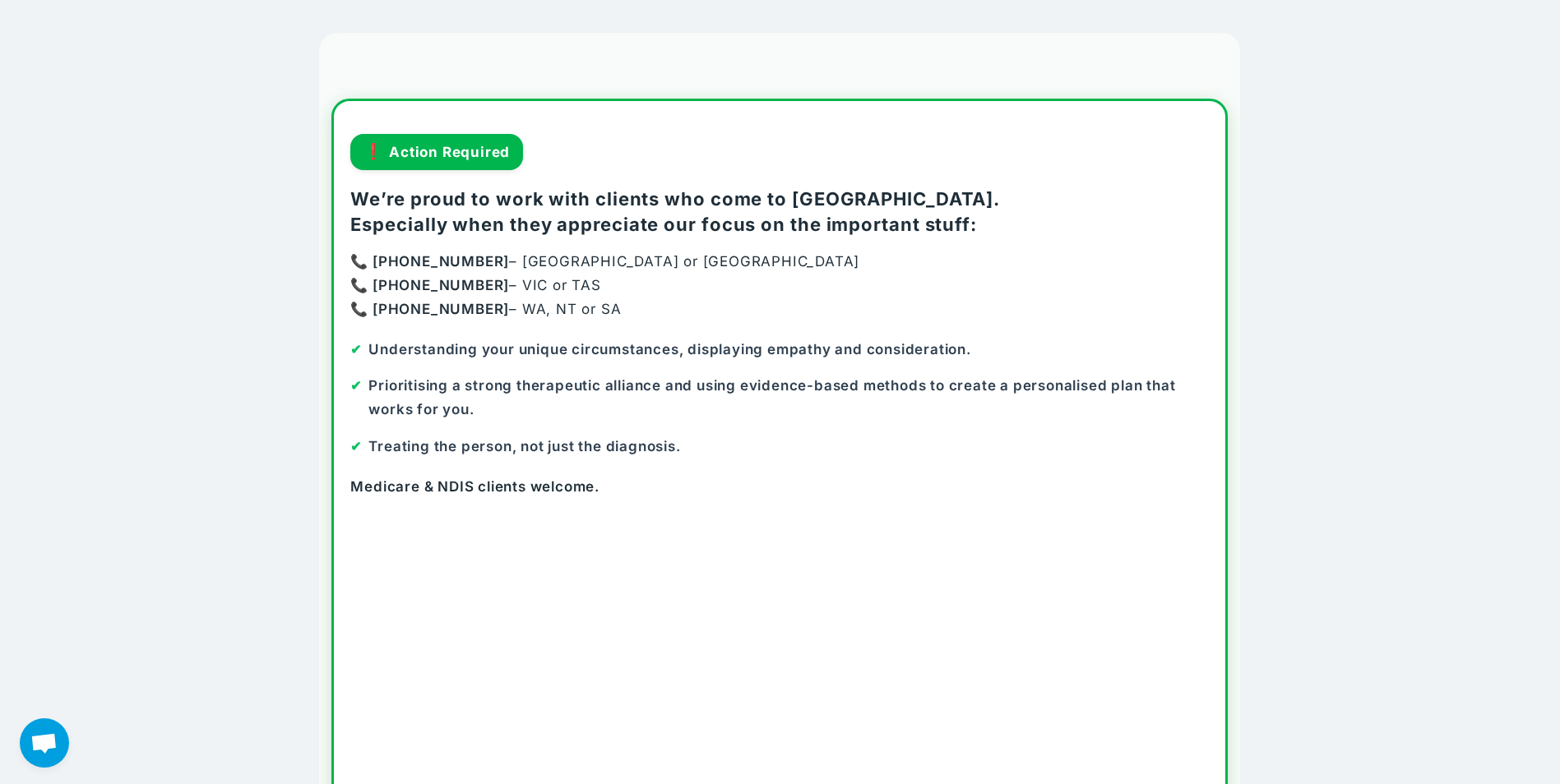
click at [1135, 482] on p "Medicare & NDIS clients welcome." at bounding box center [779, 486] width 858 height 24
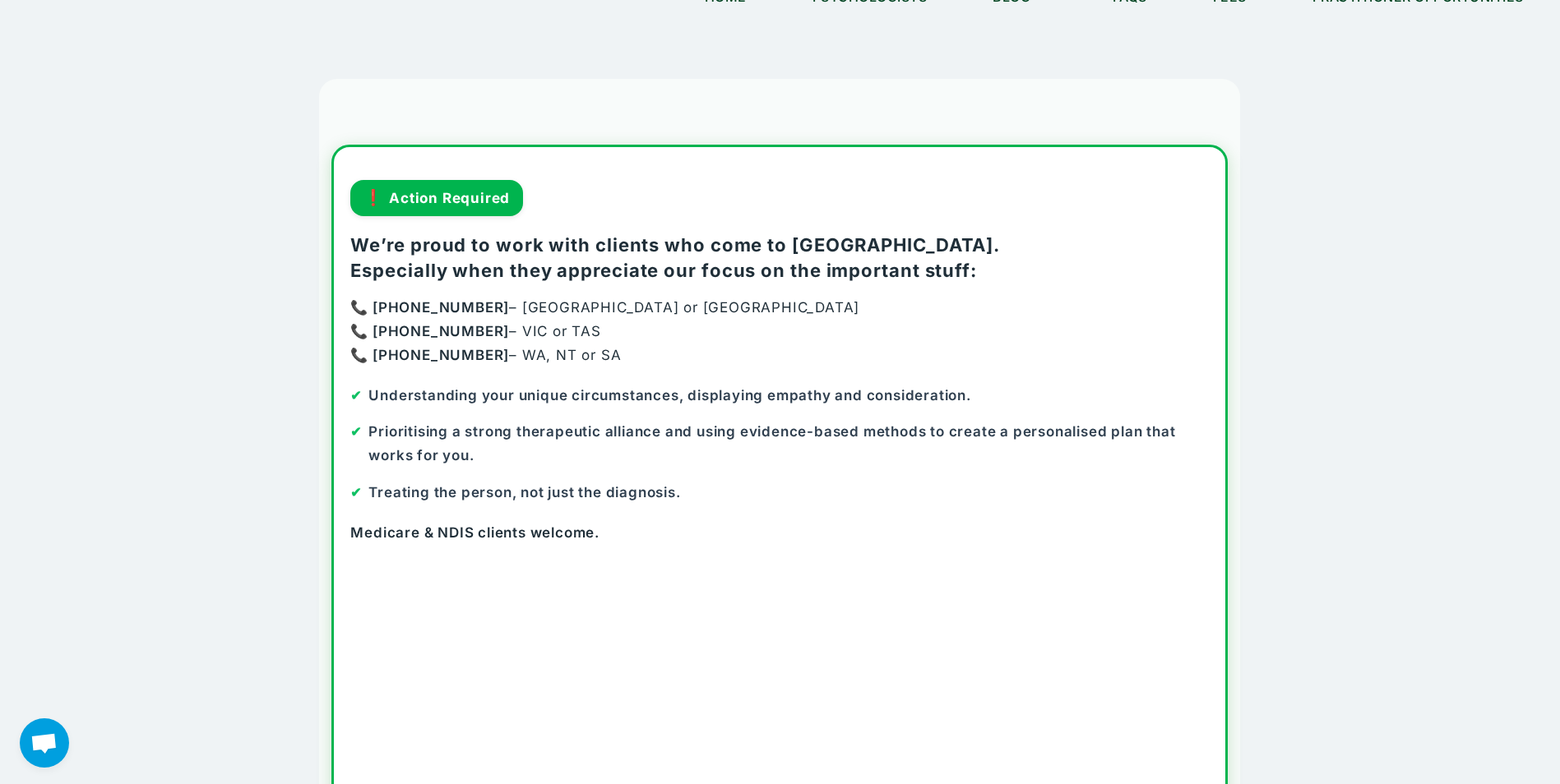
scroll to position [0, 0]
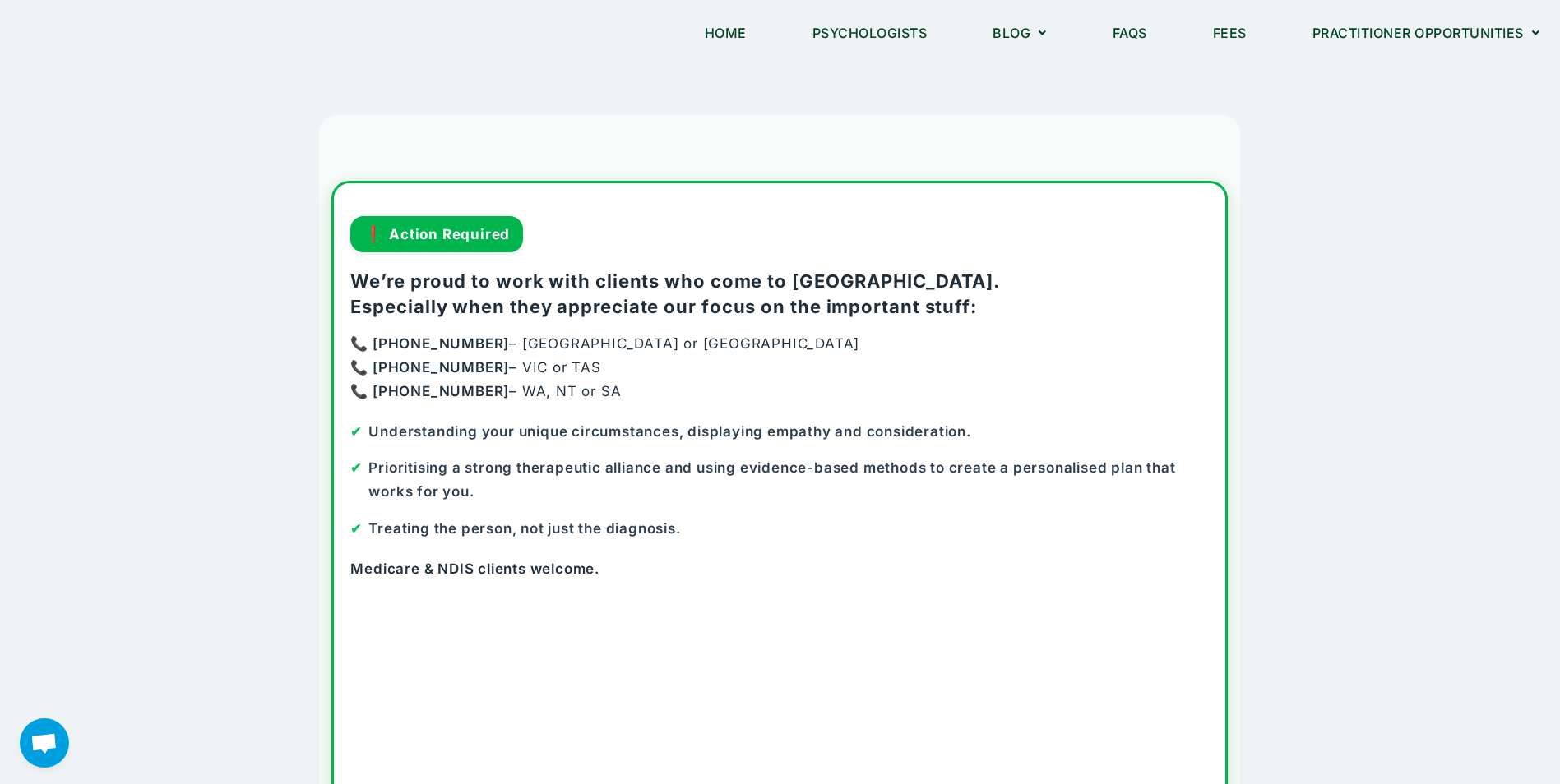
click at [881, 29] on link "Psychologists" at bounding box center [869, 33] width 156 height 38
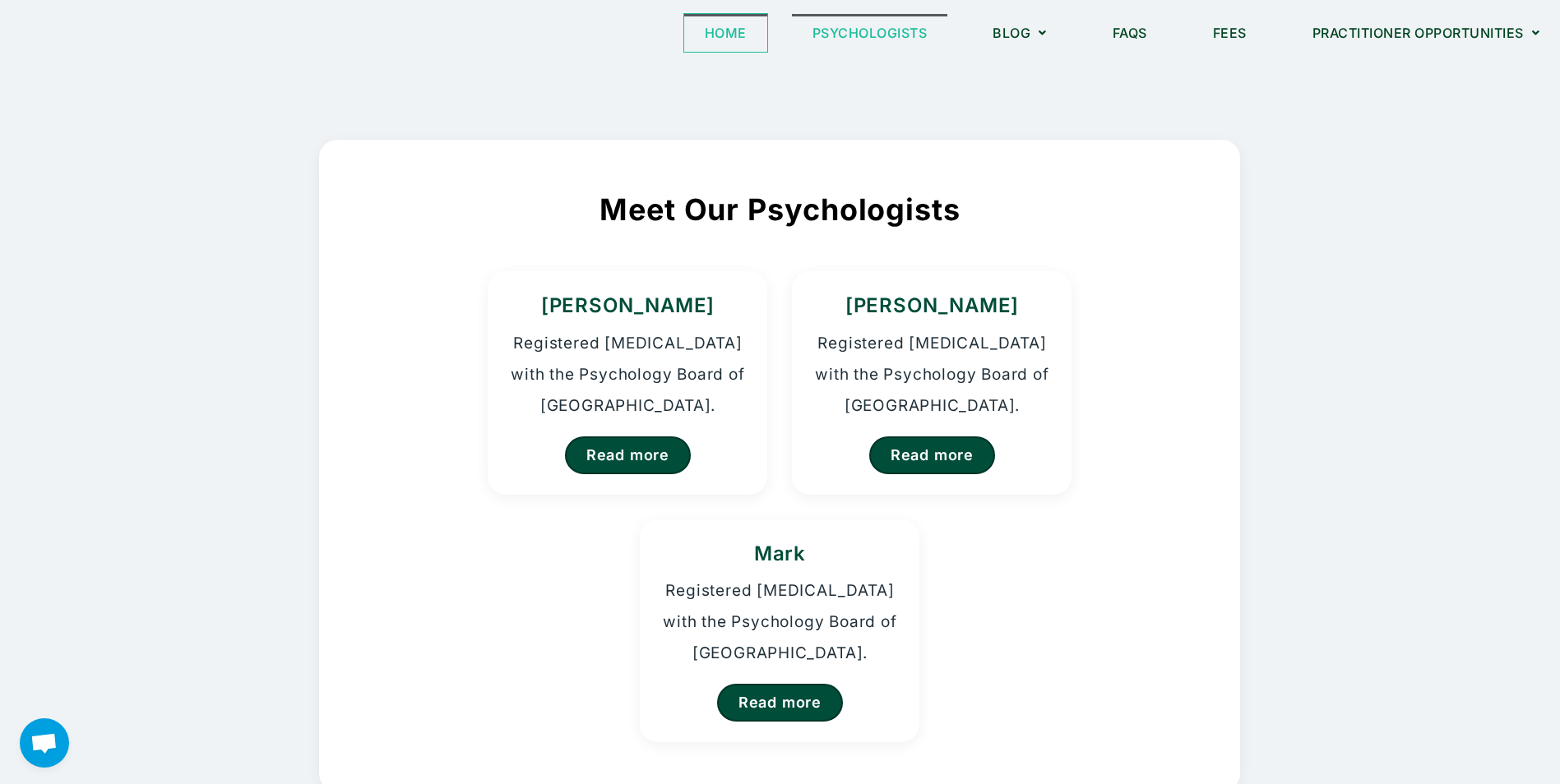
click at [726, 32] on link "Home" at bounding box center [725, 33] width 83 height 38
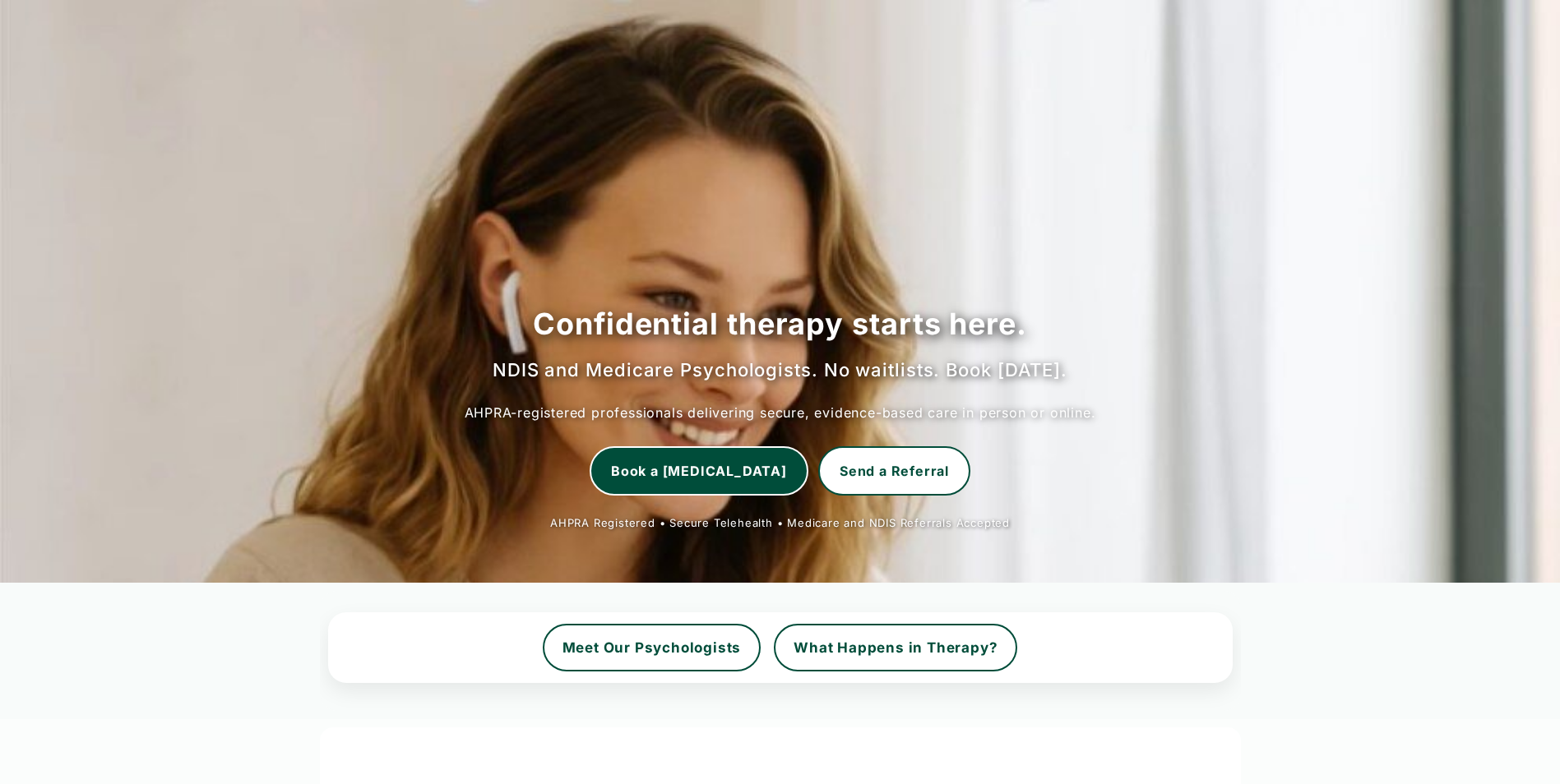
scroll to position [657, 0]
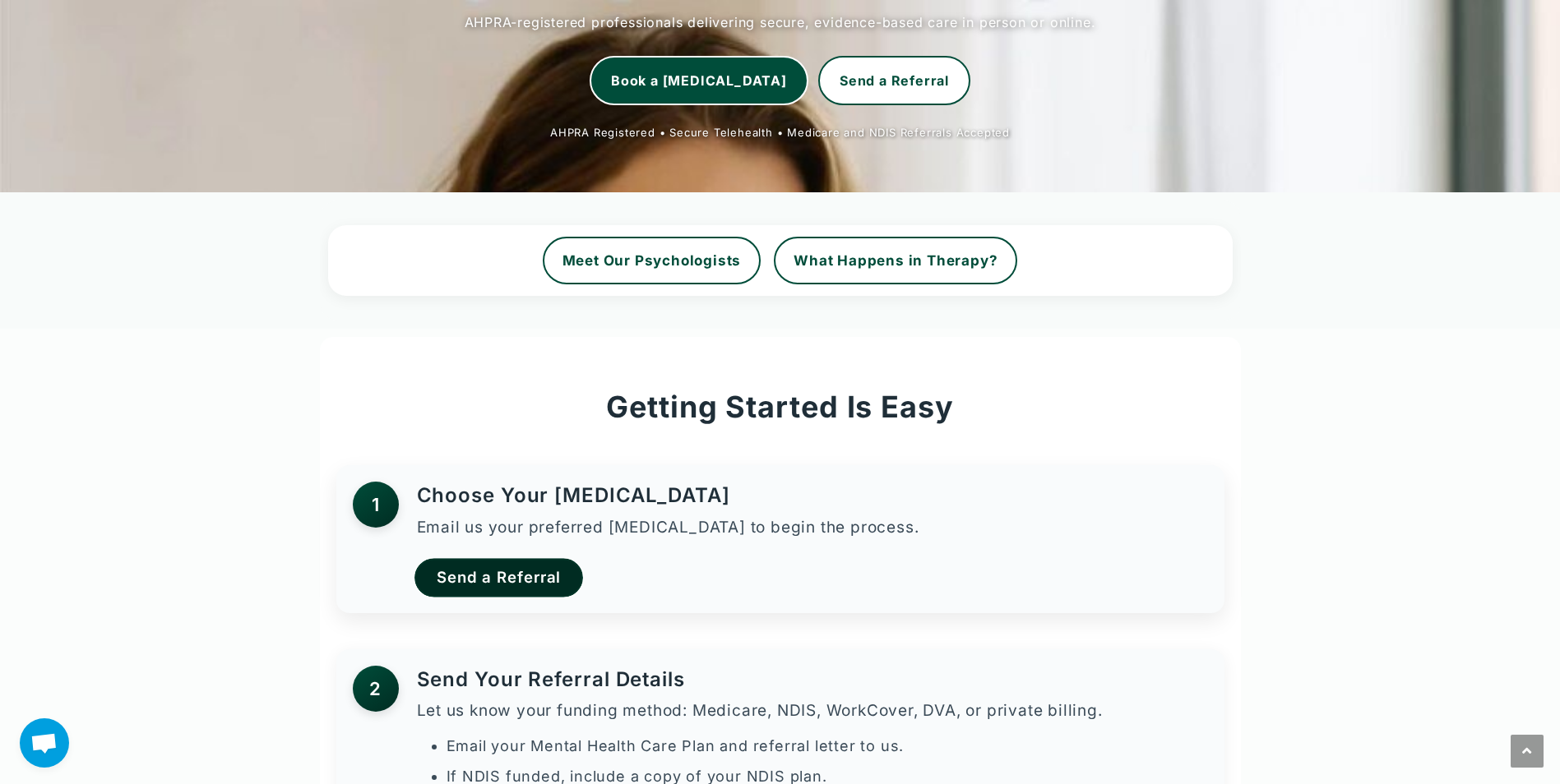
click at [531, 587] on link "Send a Referral" at bounding box center [498, 578] width 168 height 39
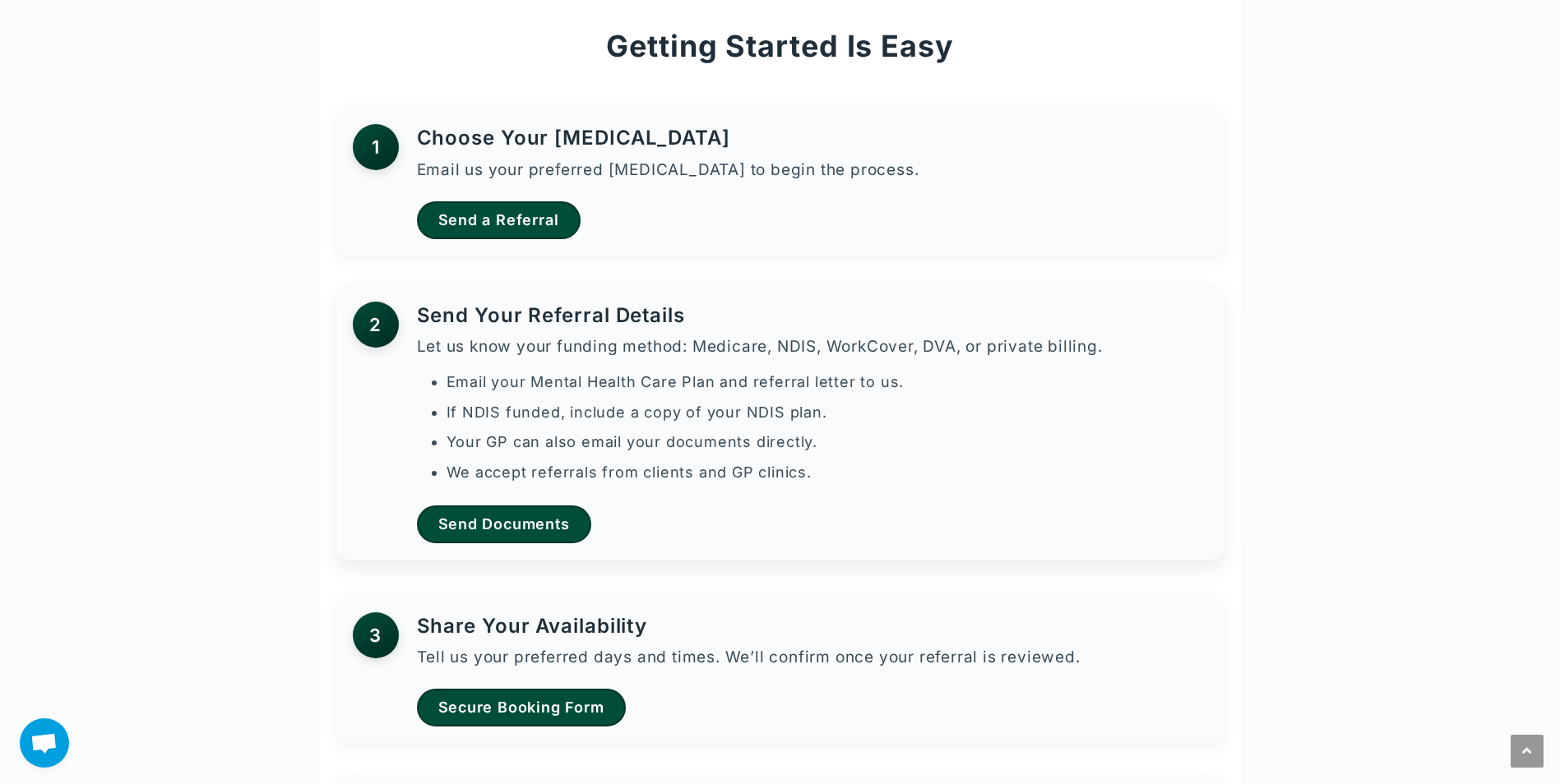
scroll to position [1069, 0]
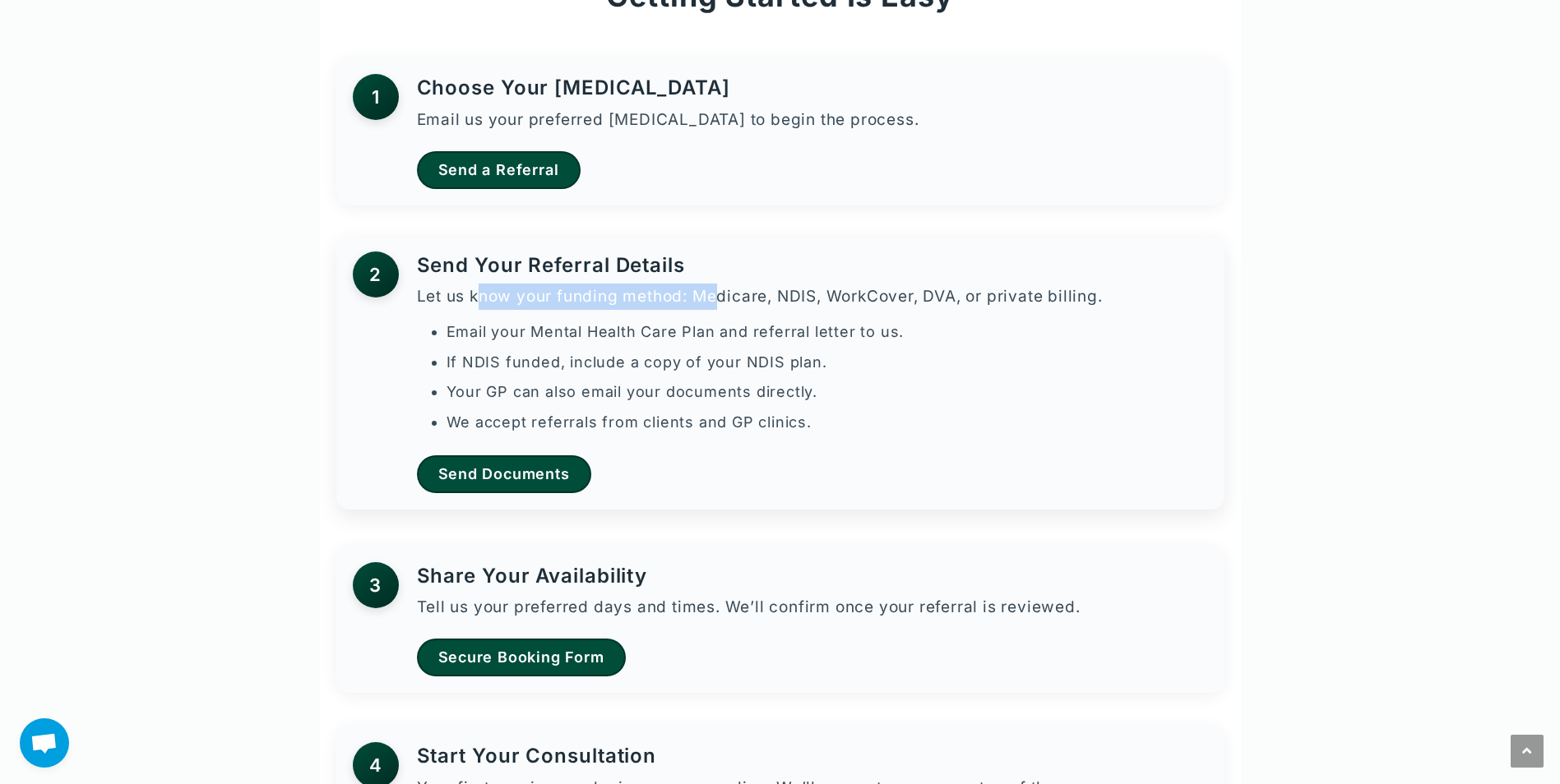
drag, startPoint x: 489, startPoint y: 296, endPoint x: 716, endPoint y: 297, distance: 227.0
click at [716, 297] on p "Let us know your funding method: Medicare, NDIS, WorkCover, DVA, or private bil…" at bounding box center [760, 297] width 686 height 26
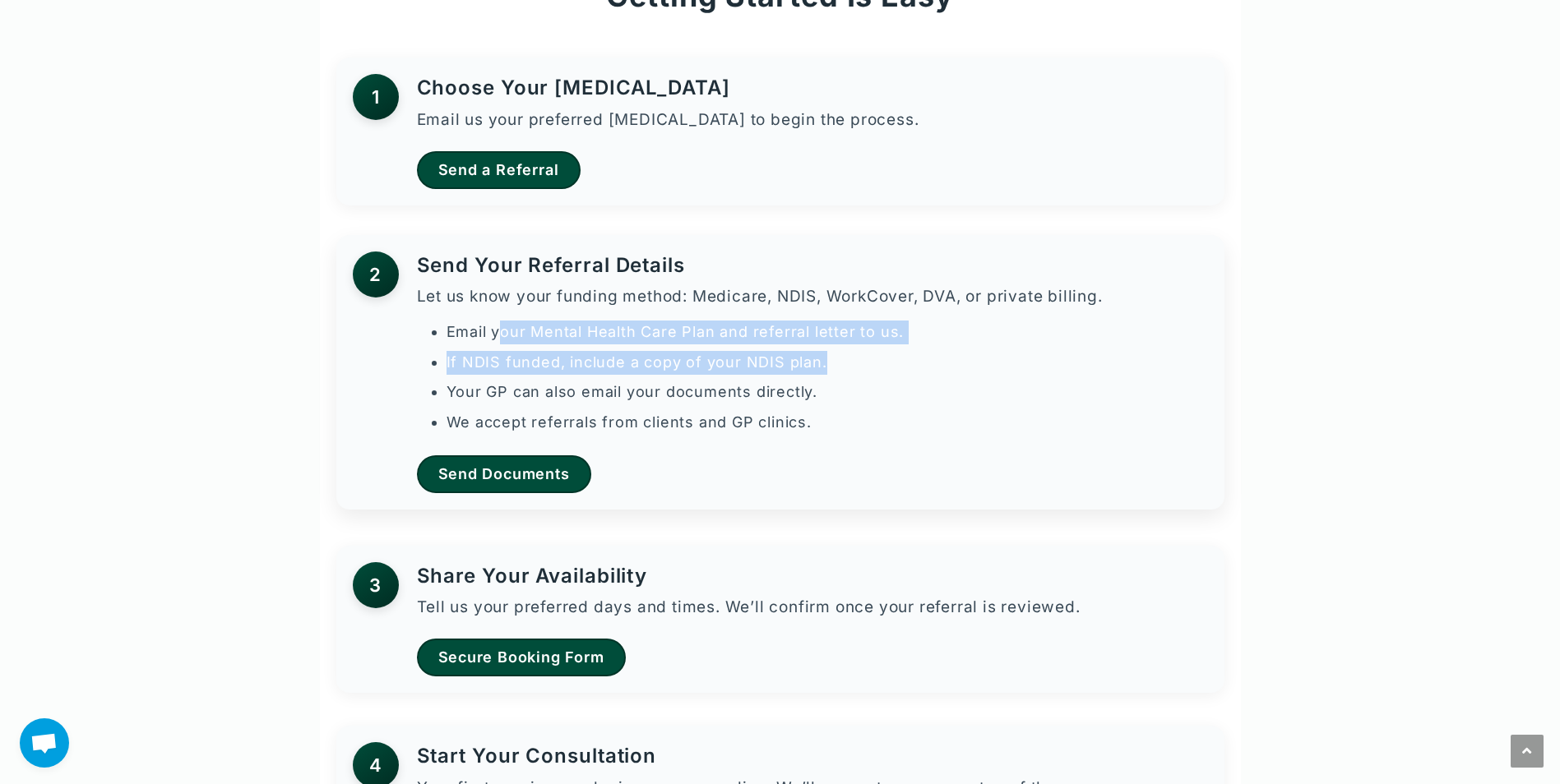
drag, startPoint x: 503, startPoint y: 328, endPoint x: 833, endPoint y: 359, distance: 331.5
click at [833, 359] on ul "Email your Mental Health Care Plan and referral letter to us. If NDIS funded, i…" at bounding box center [768, 378] width 669 height 115
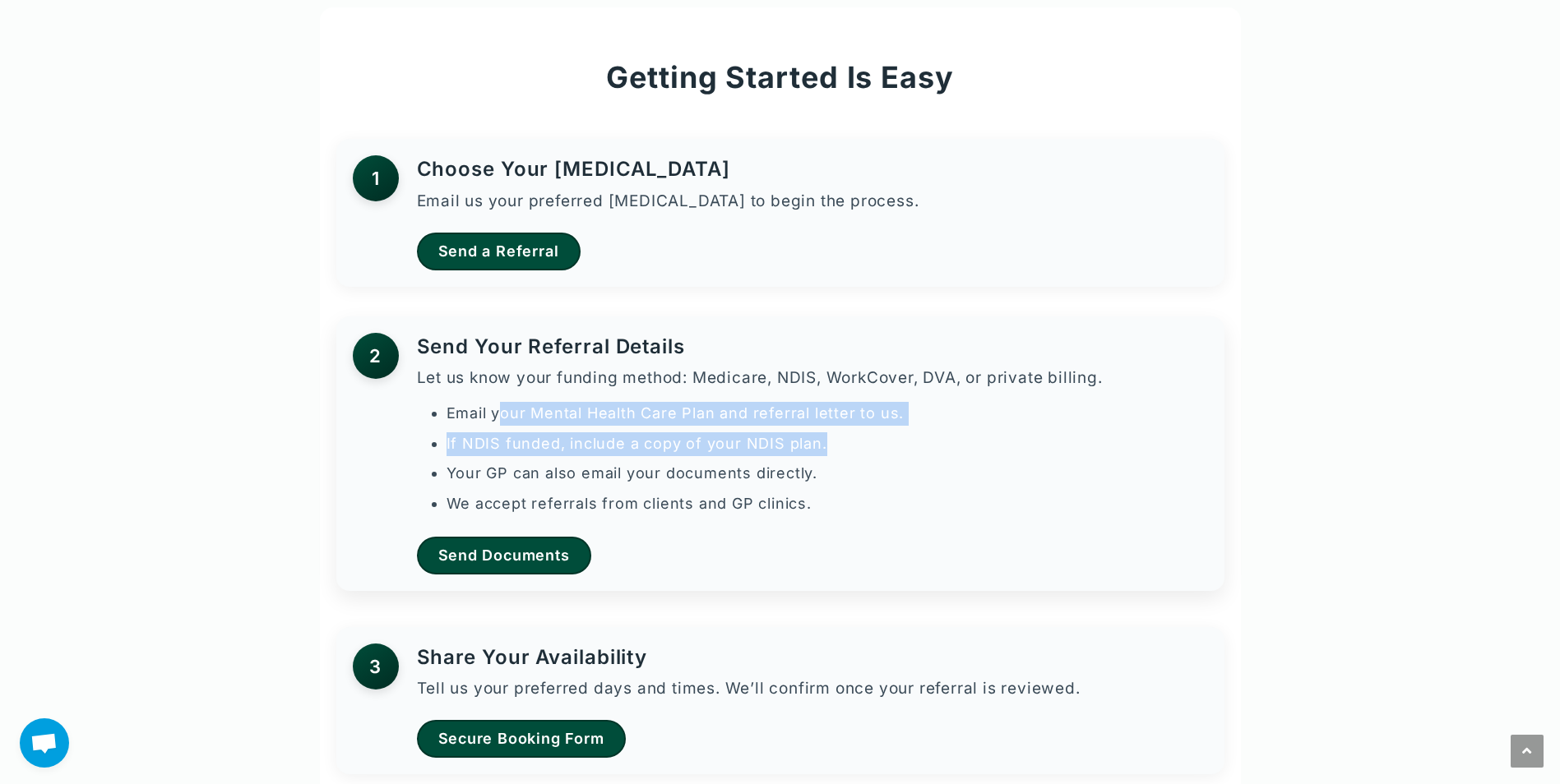
scroll to position [987, 0]
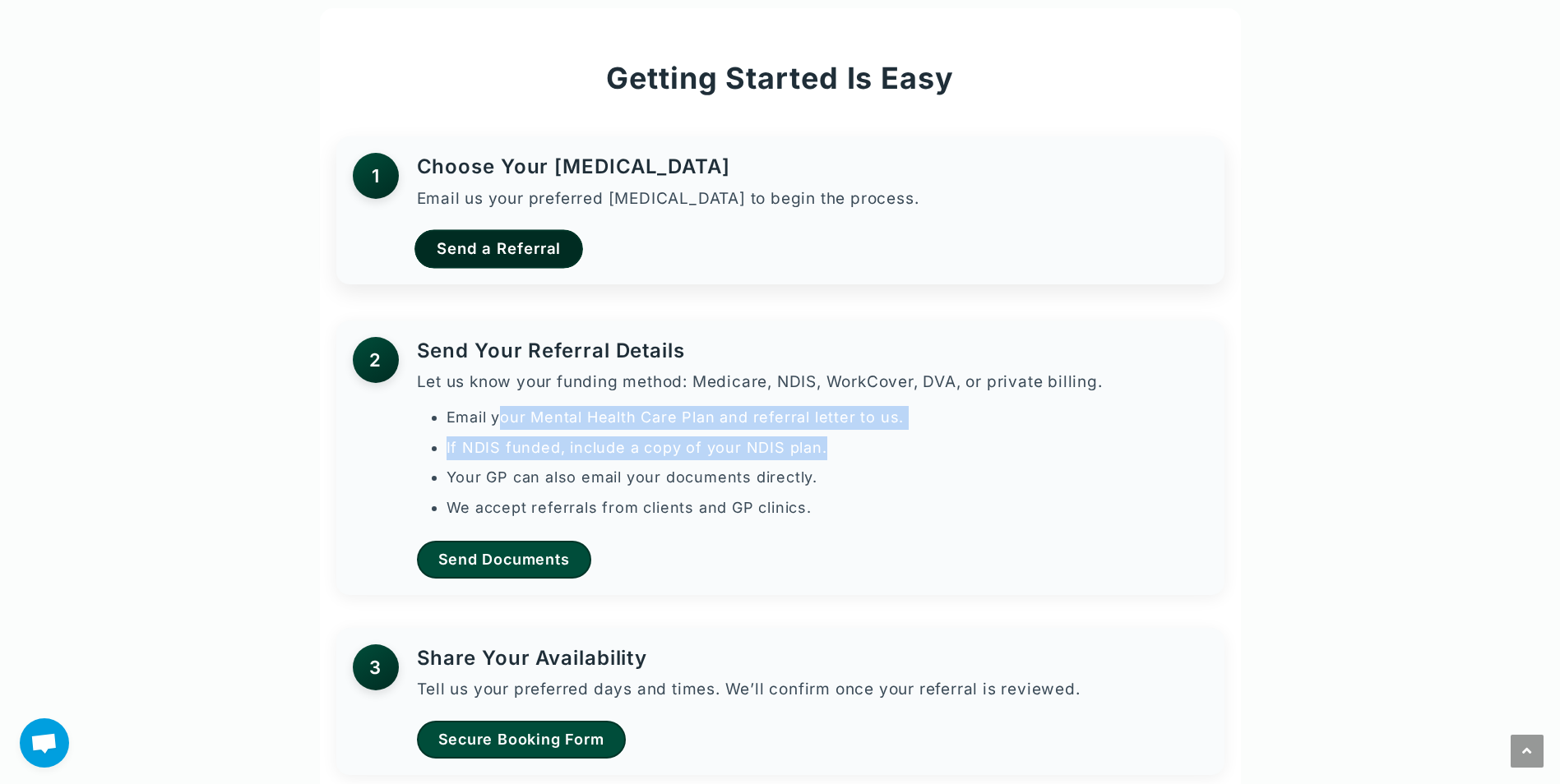
click at [485, 242] on link "Send a Referral" at bounding box center [498, 249] width 168 height 39
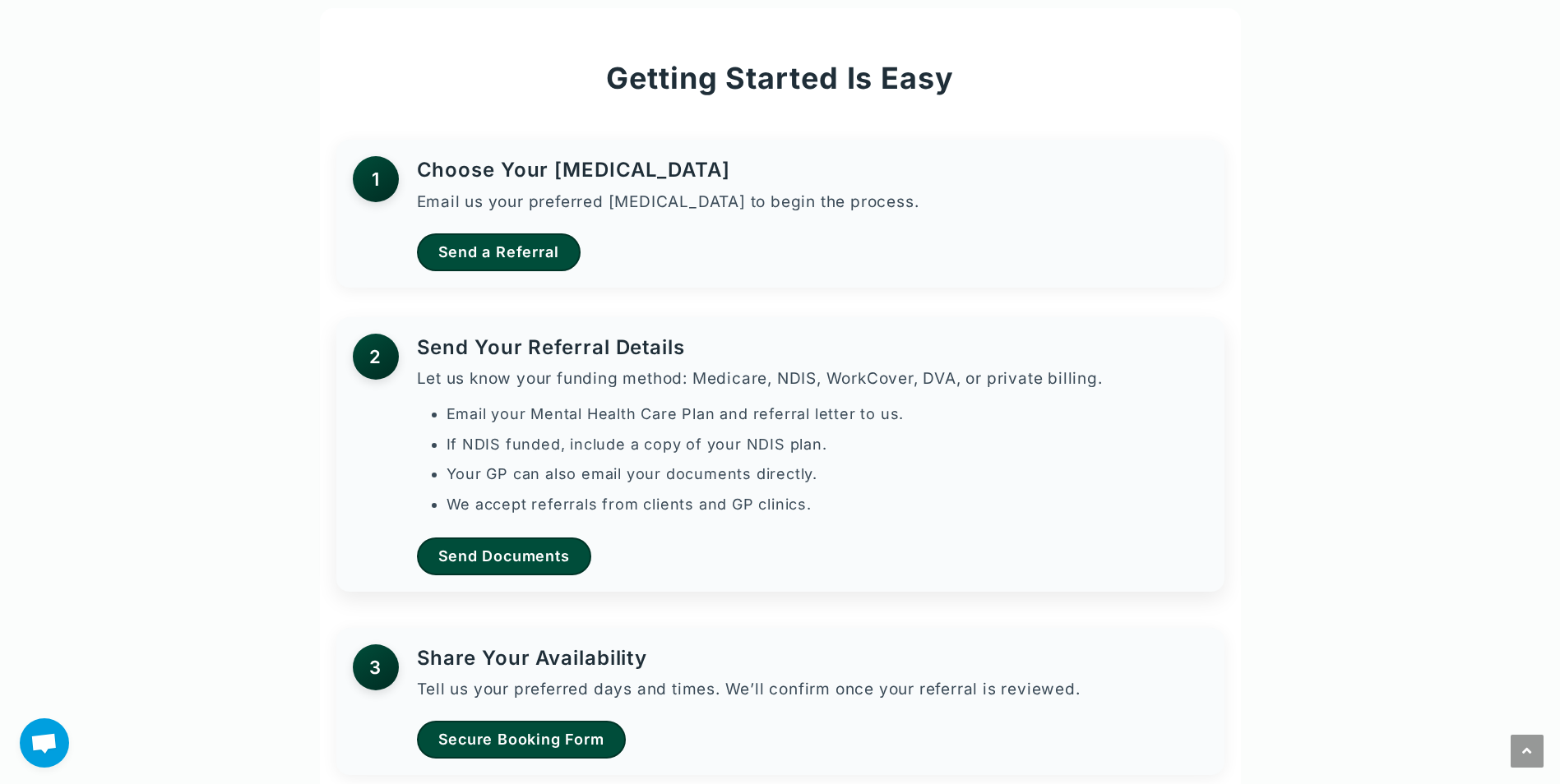
drag, startPoint x: 882, startPoint y: 309, endPoint x: 878, endPoint y: 329, distance: 20.4
click at [882, 310] on section "Getting Started Is Easy 1 Choose Your Psychologist Email us your preferred psyc…" at bounding box center [780, 522] width 921 height 1030
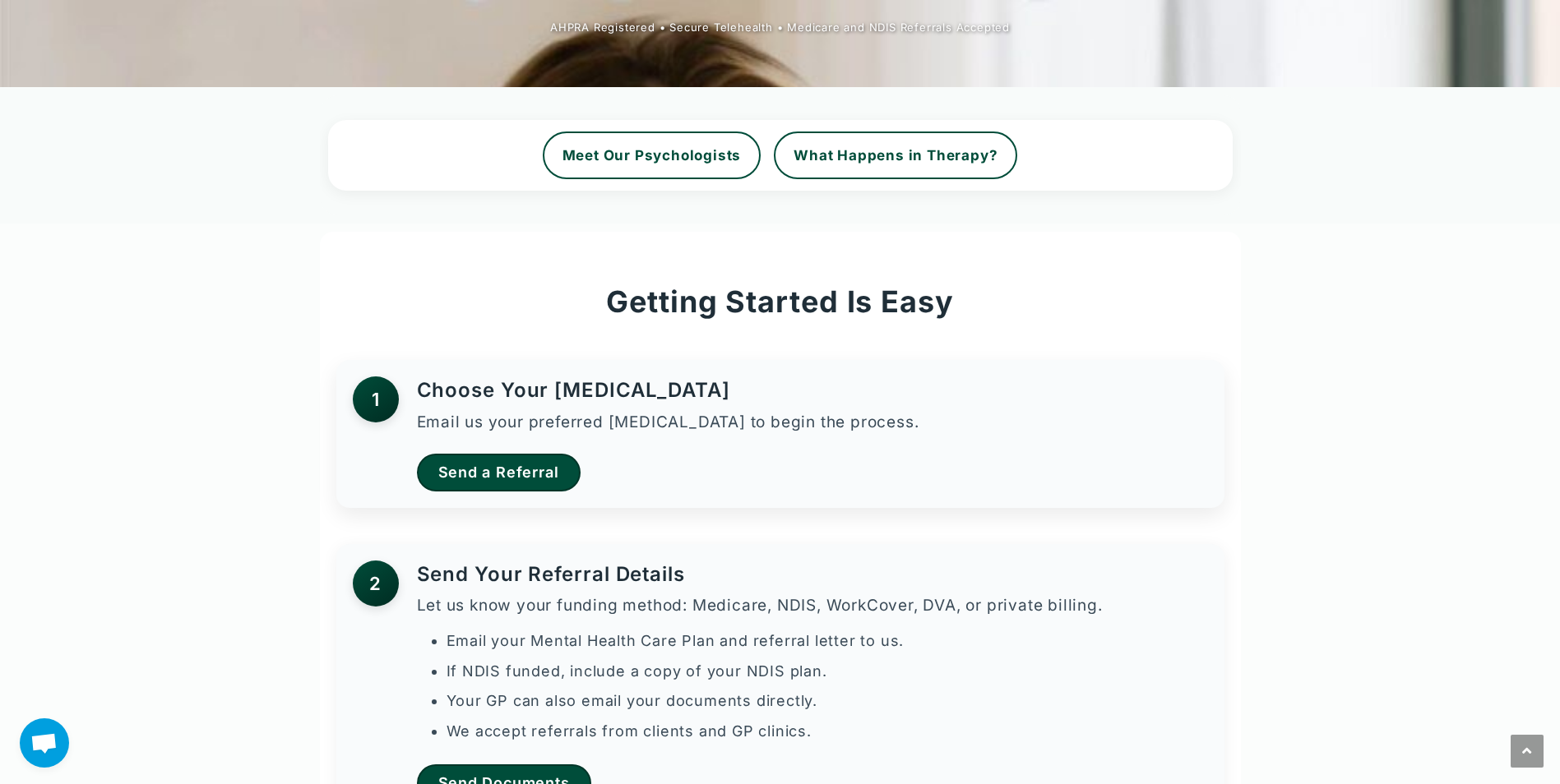
scroll to position [740, 0]
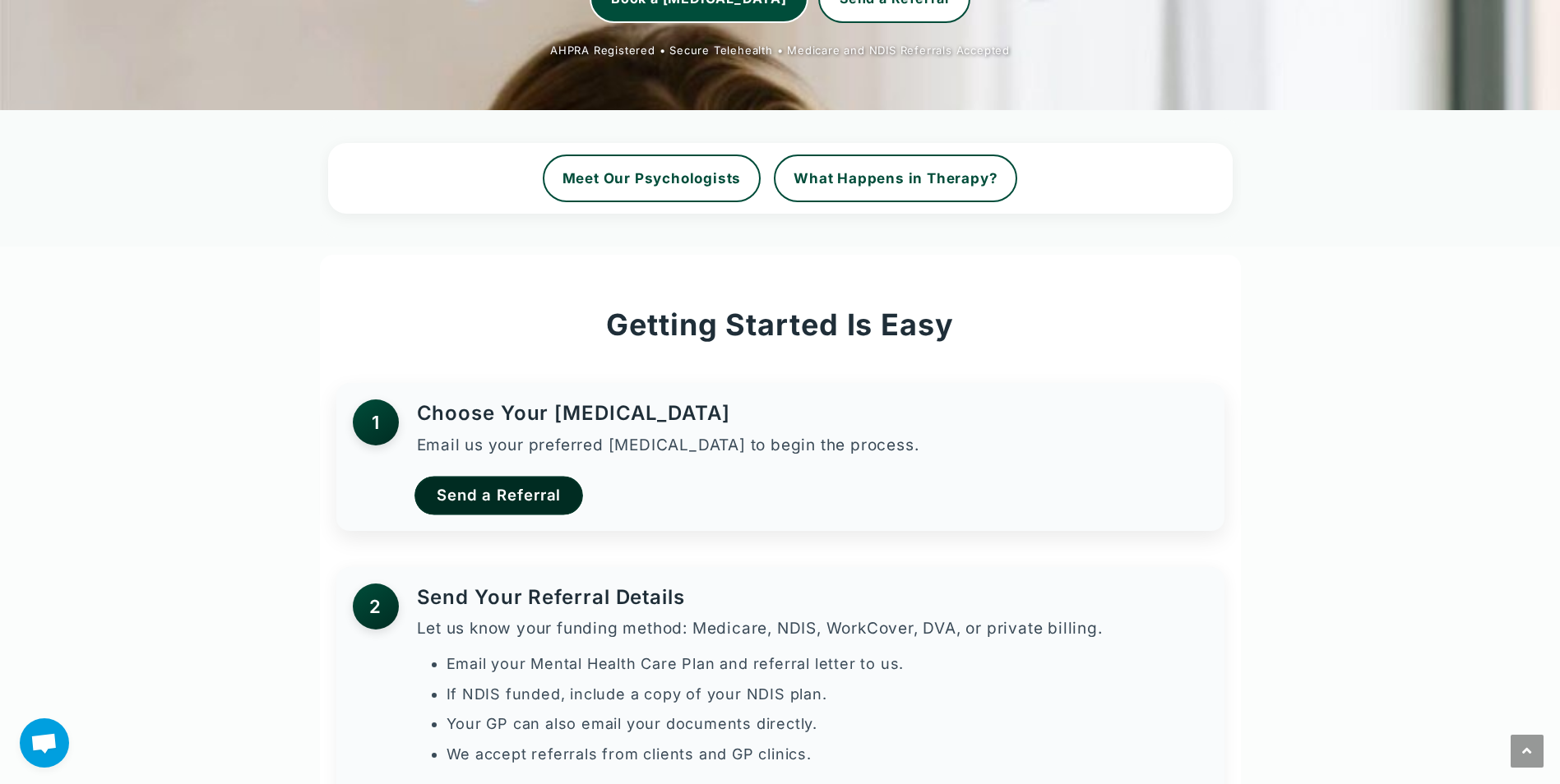
click at [496, 490] on link "Send a Referral" at bounding box center [498, 496] width 168 height 39
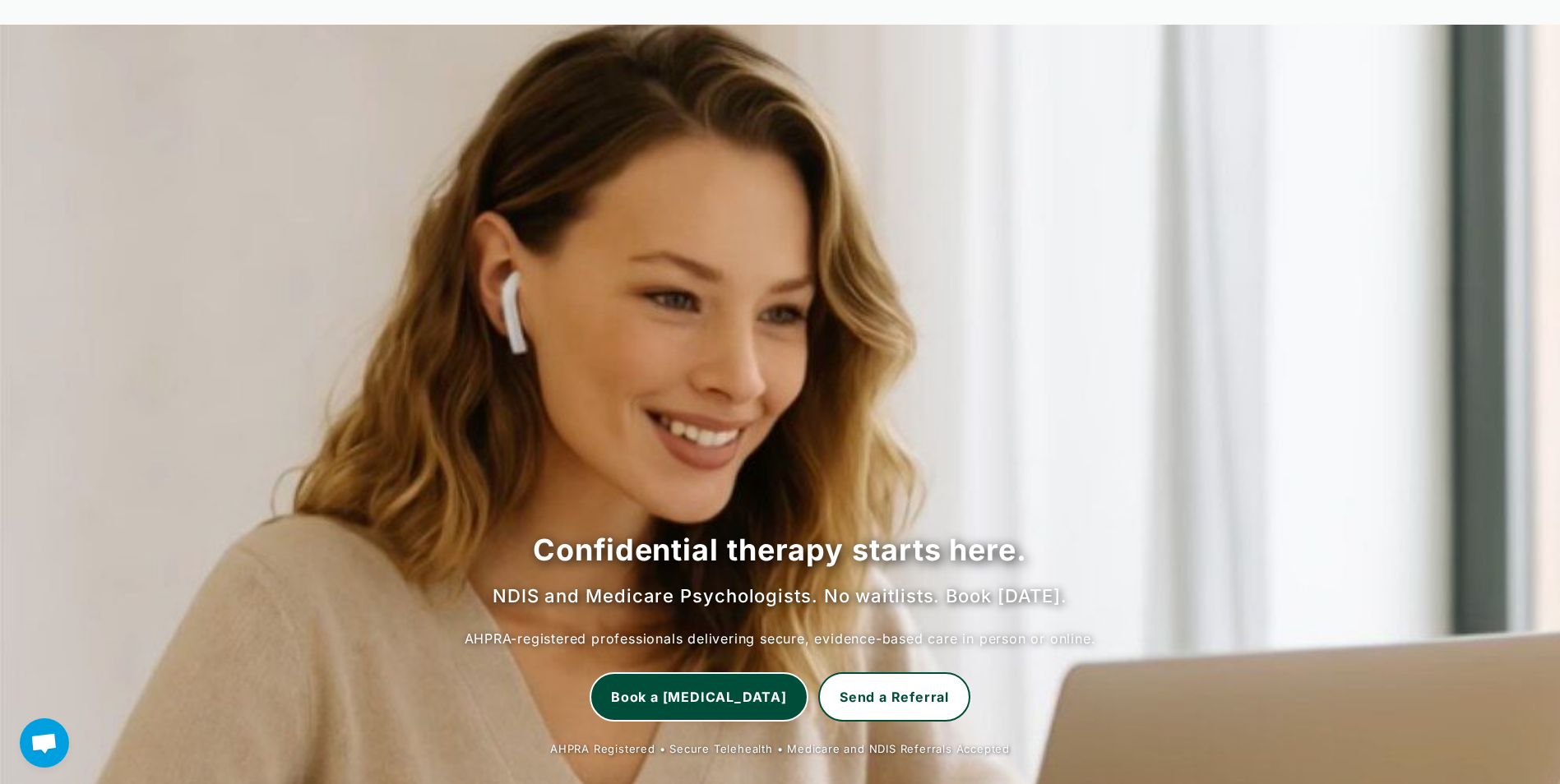
scroll to position [0, 0]
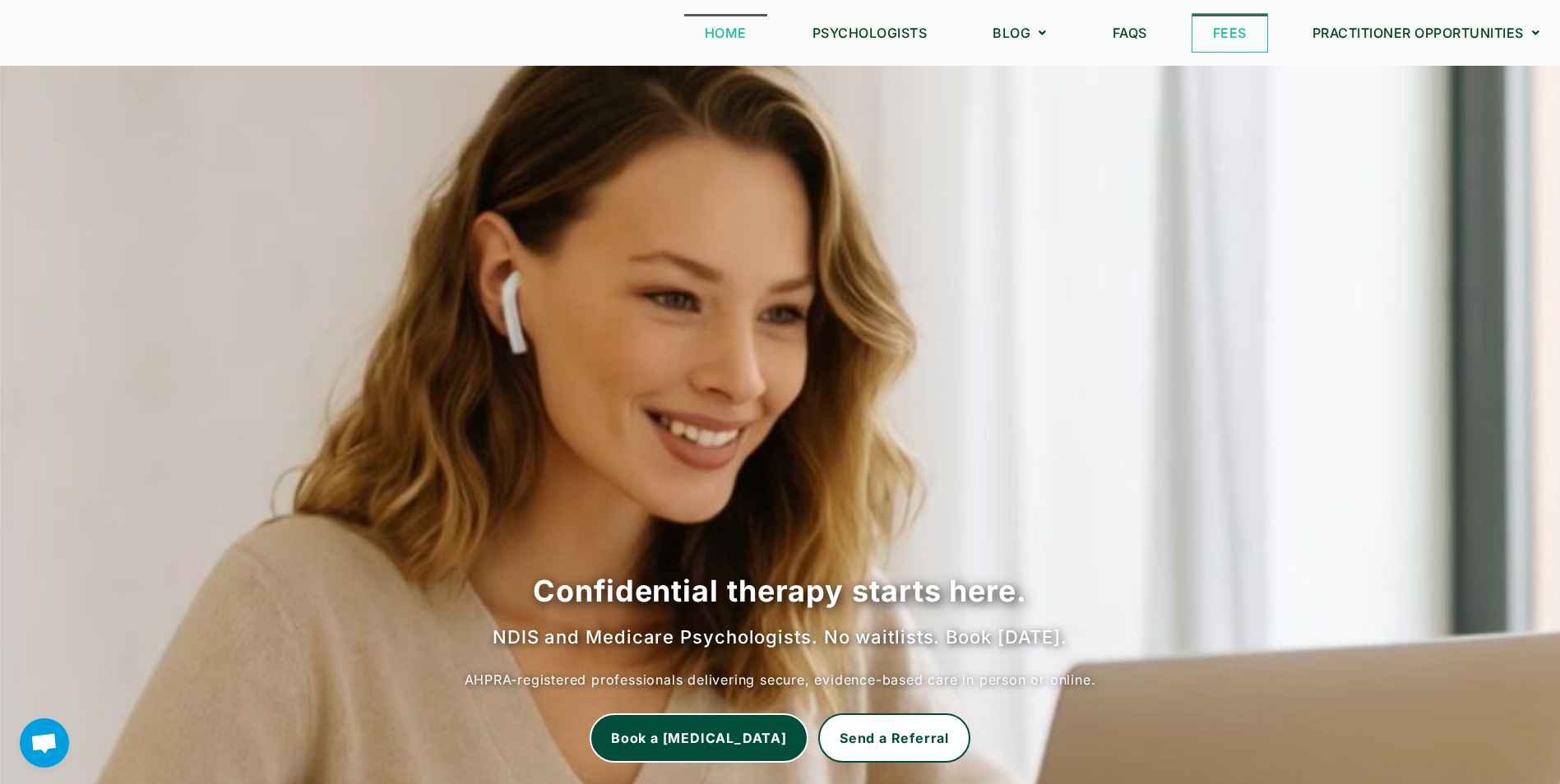
click at [1219, 37] on link "Fees" at bounding box center [1229, 33] width 75 height 38
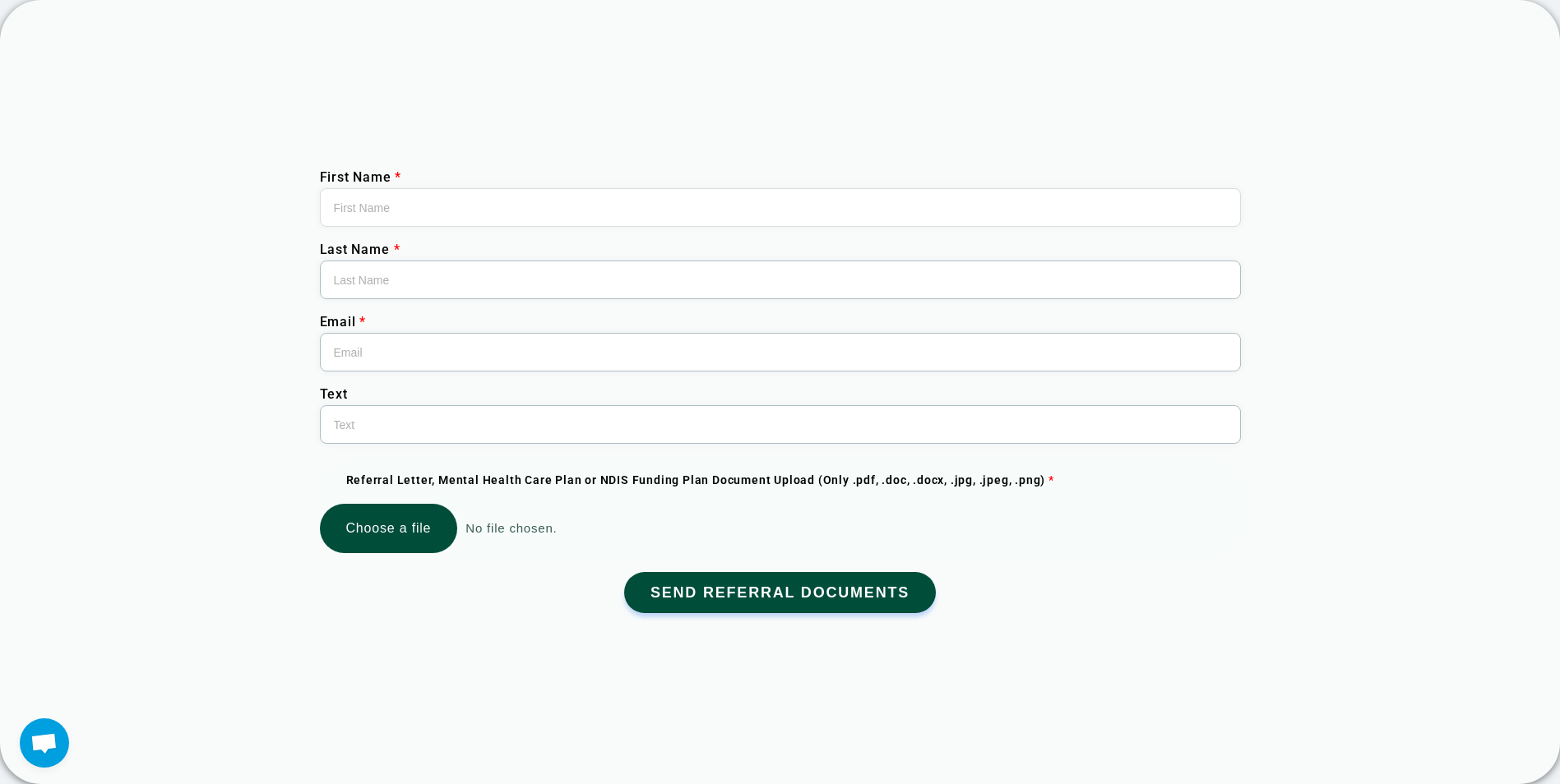
click at [728, 583] on button "Send Referral Documents" at bounding box center [780, 592] width 312 height 41
click at [423, 201] on input "First Name *" at bounding box center [780, 208] width 921 height 39
type input "Two-Dogs"
type input "Ratu"
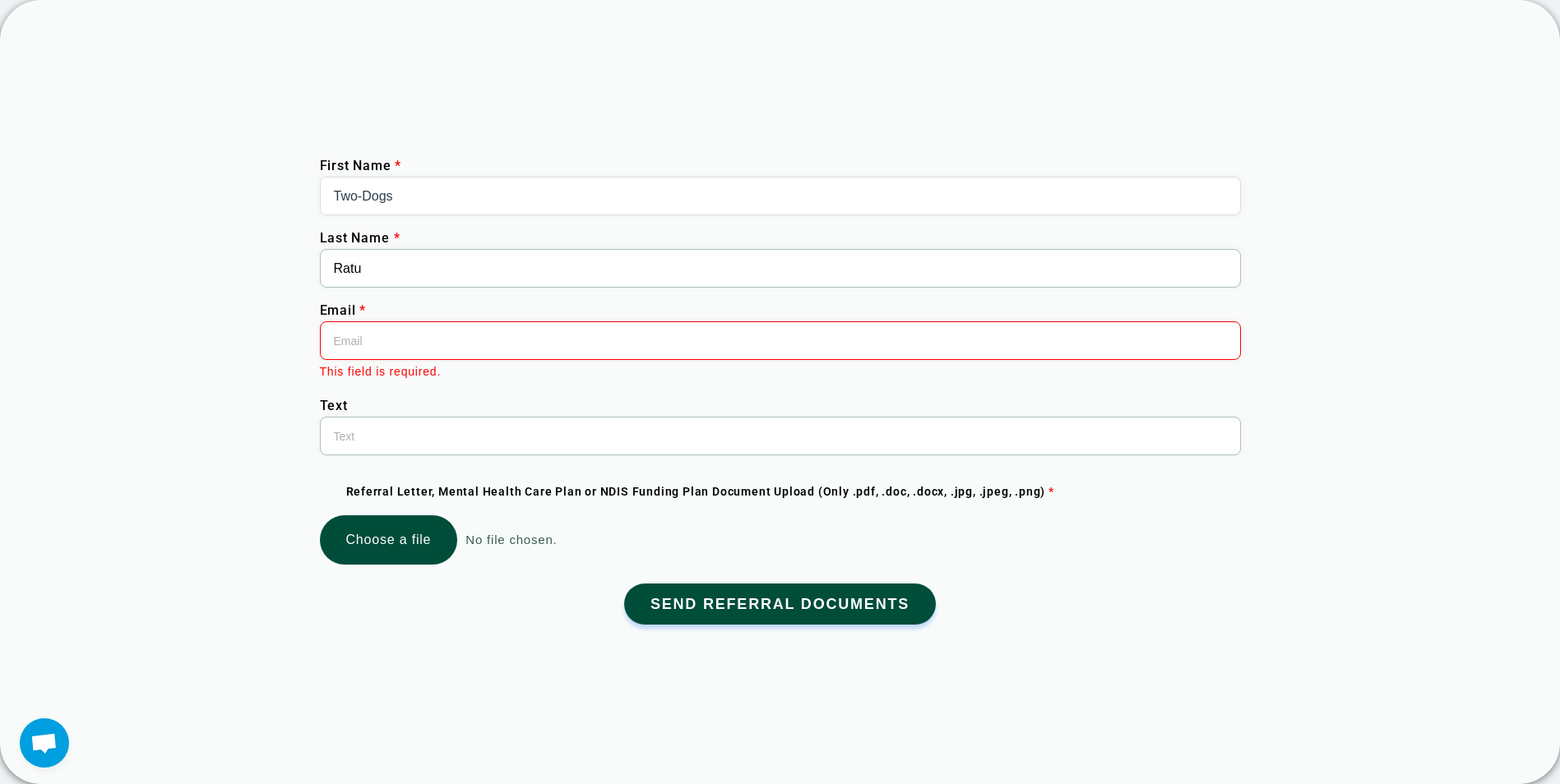
paste input "zoetjeratu@gmail.com"
type input "zoetjeratu@gmail.com"
click at [384, 433] on input "Text" at bounding box center [780, 436] width 921 height 39
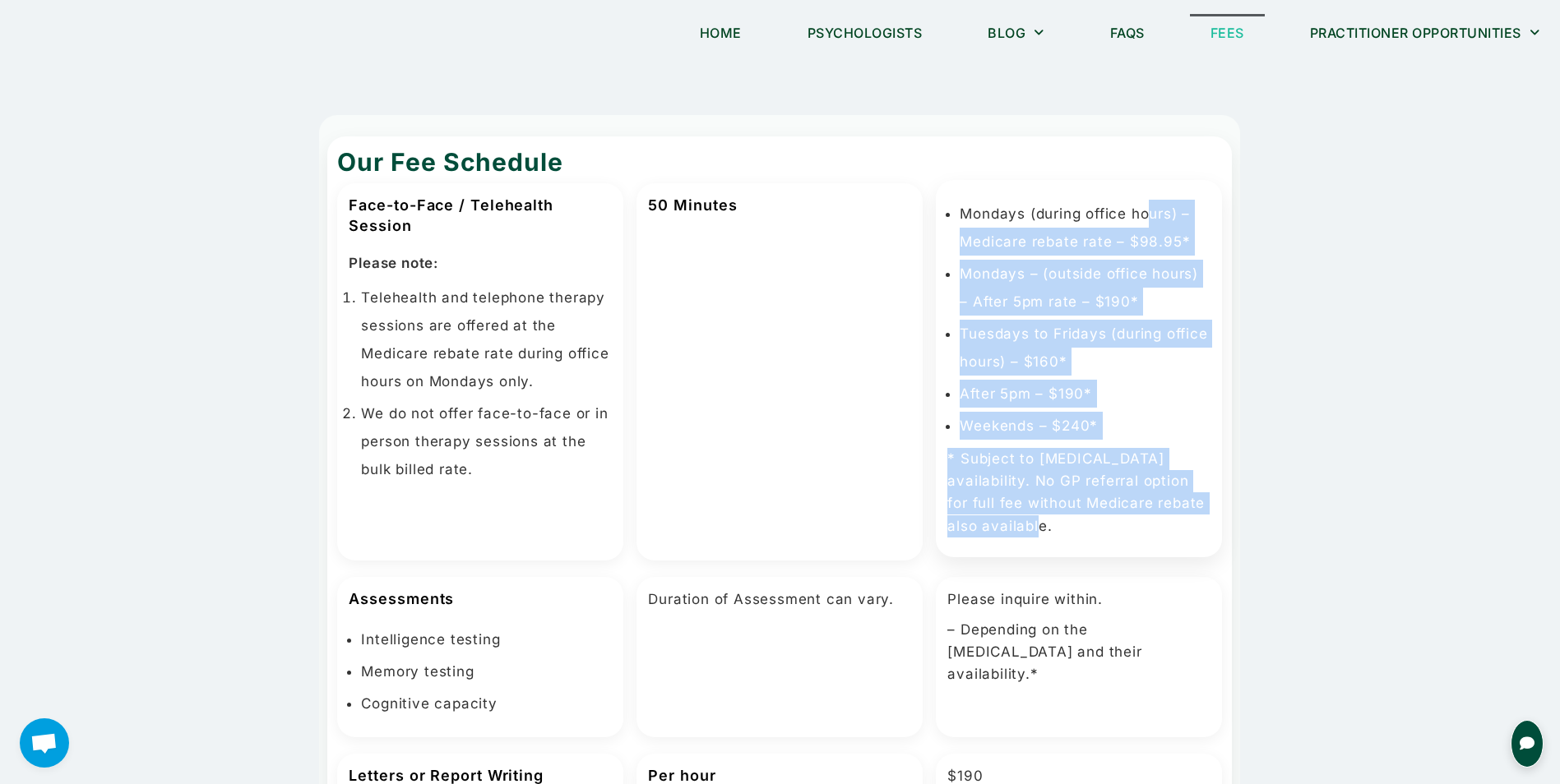
drag, startPoint x: 1155, startPoint y: 227, endPoint x: 1125, endPoint y: 525, distance: 299.5
click at [1125, 525] on div "Mondays (during office hours) – Medicare rebate rate – $98.95* Mondays – (outsi…" at bounding box center [1079, 368] width 286 height 377
click at [1044, 505] on p "* Subject to [MEDICAL_DATA] availability. No GP referral option for full fee wi…" at bounding box center [1079, 492] width 264 height 90
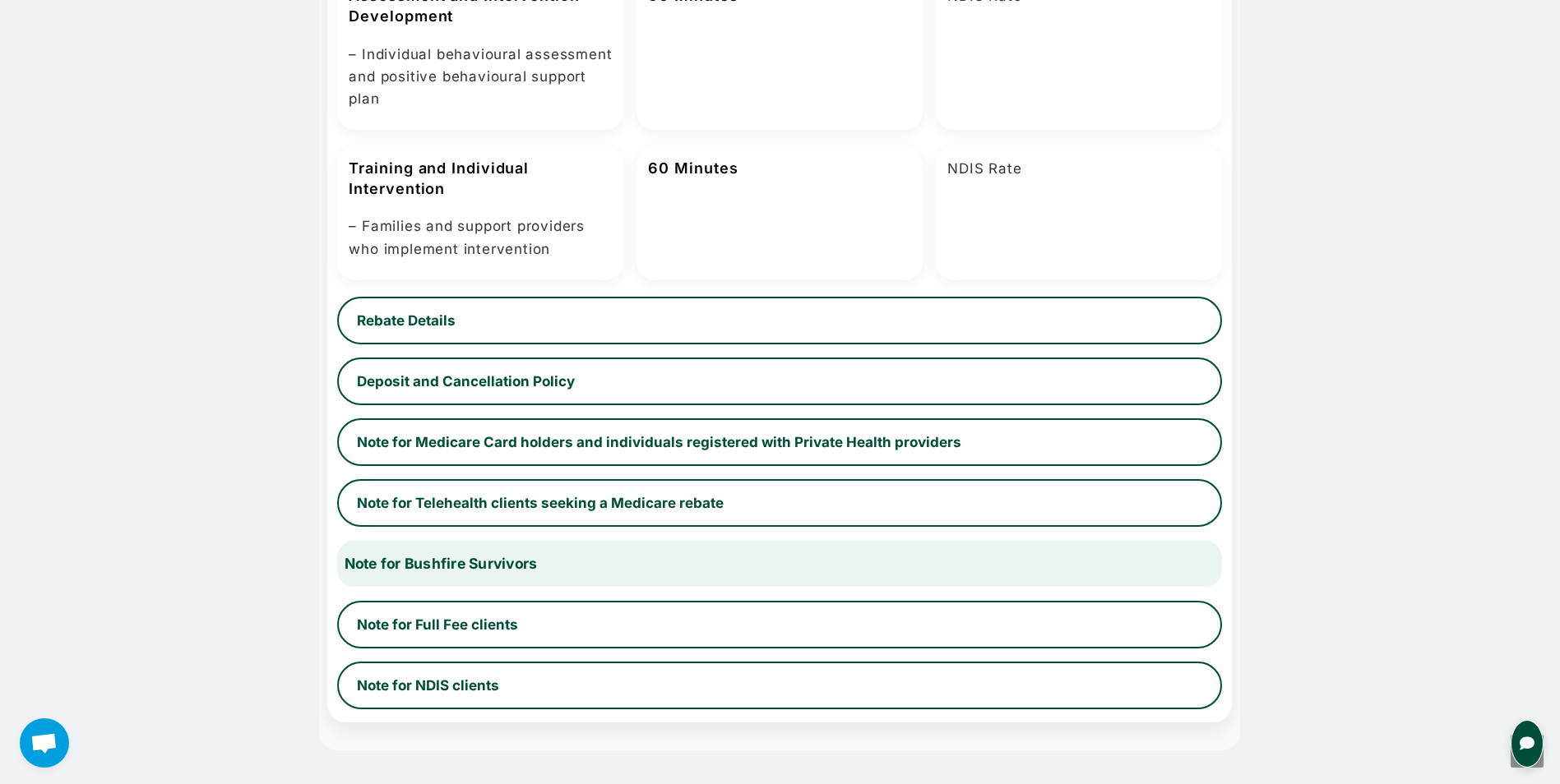
scroll to position [904, 0]
